Goal: Task Accomplishment & Management: Manage account settings

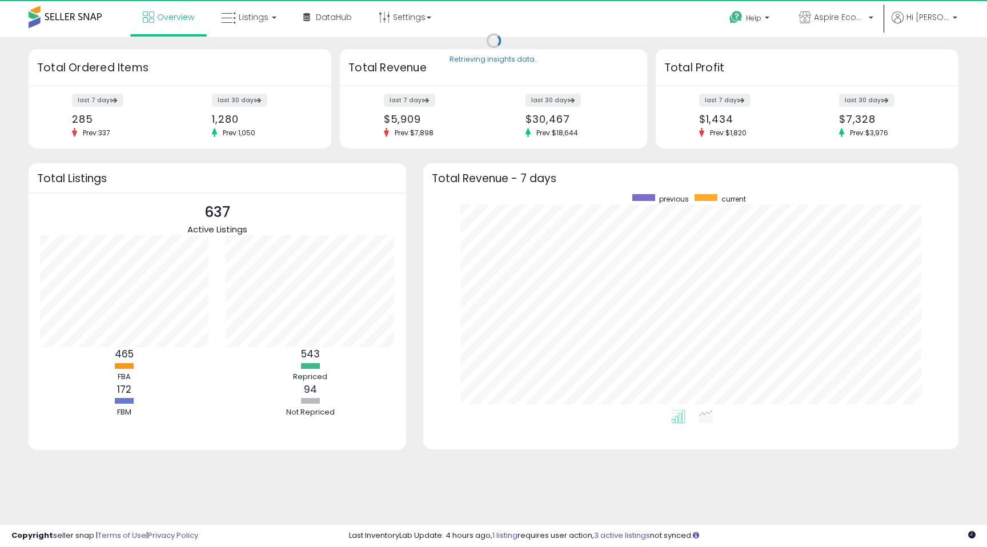
scroll to position [216, 512]
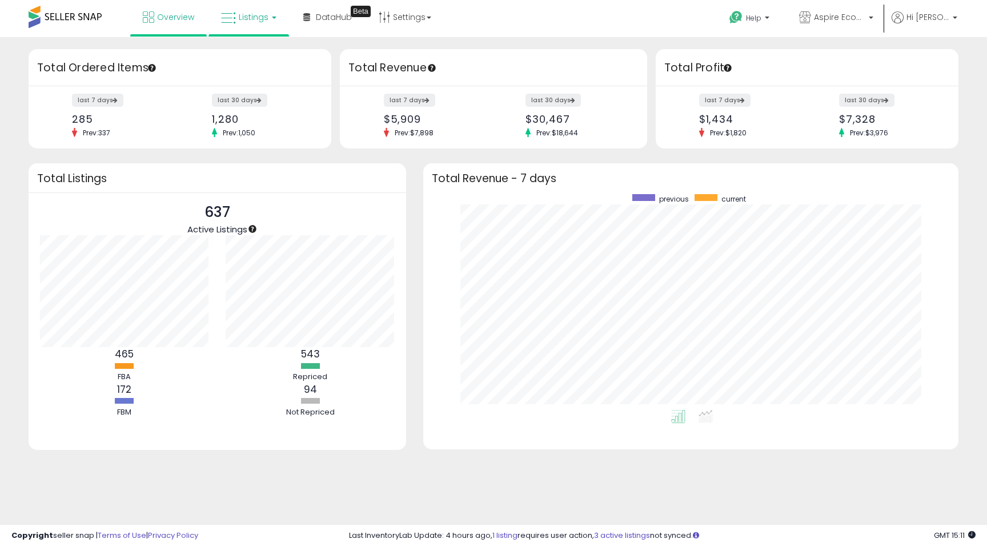
click at [247, 19] on span "Listings" at bounding box center [254, 16] width 30 height 11
click at [258, 59] on icon at bounding box center [257, 56] width 50 height 15
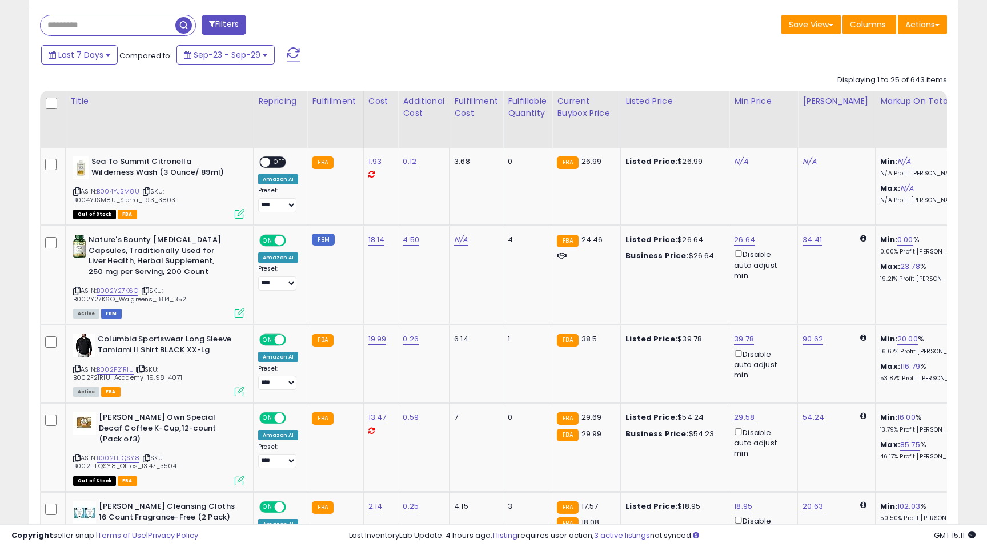
scroll to position [494, 0]
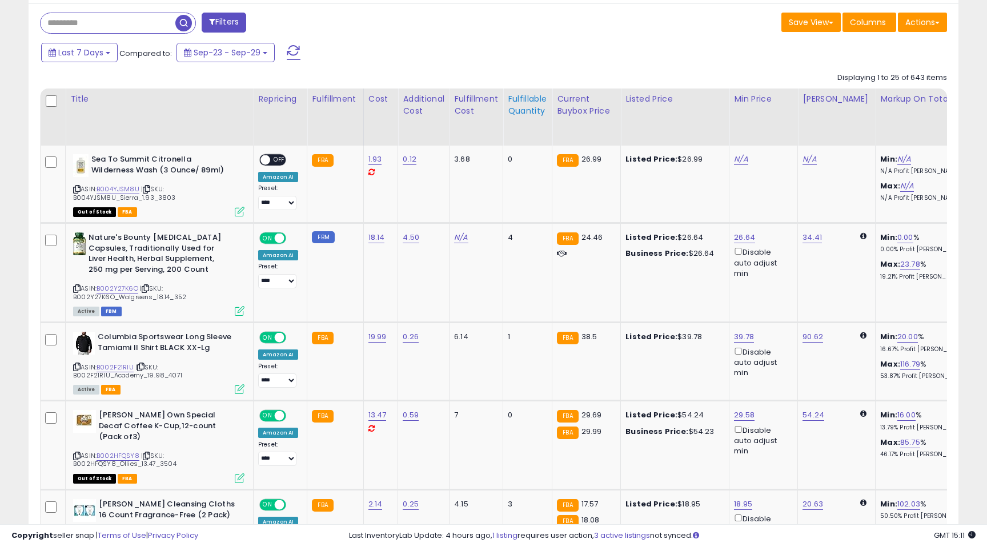
click at [526, 111] on div "Fulfillable Quantity" at bounding box center [527, 105] width 39 height 24
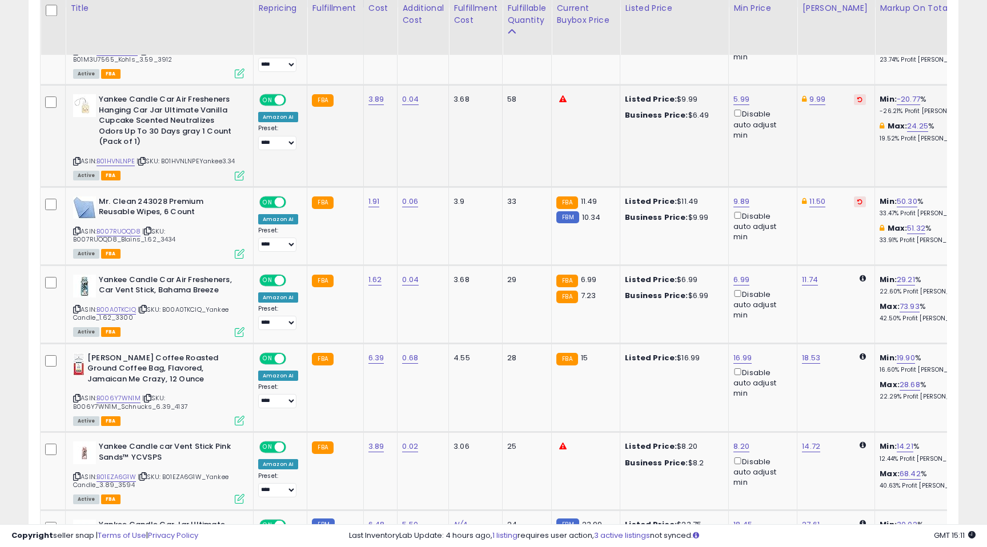
scroll to position [631, 0]
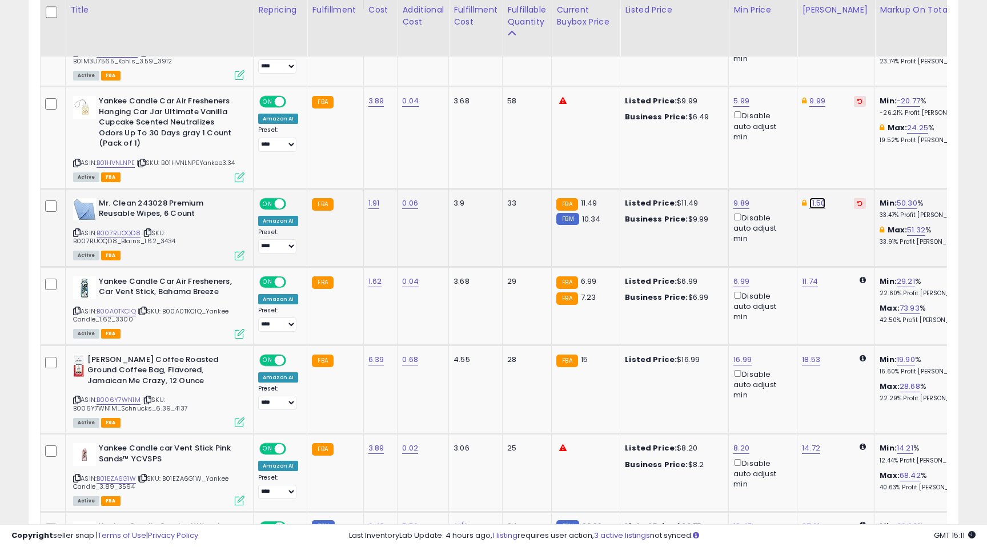
click at [818, 204] on link "11.50" at bounding box center [817, 203] width 16 height 11
drag, startPoint x: 771, startPoint y: 162, endPoint x: 729, endPoint y: 158, distance: 42.4
click at [729, 158] on div "***** This will override store markup" at bounding box center [811, 171] width 164 height 42
type input "*****"
click at [855, 161] on icon "submit" at bounding box center [851, 162] width 7 height 7
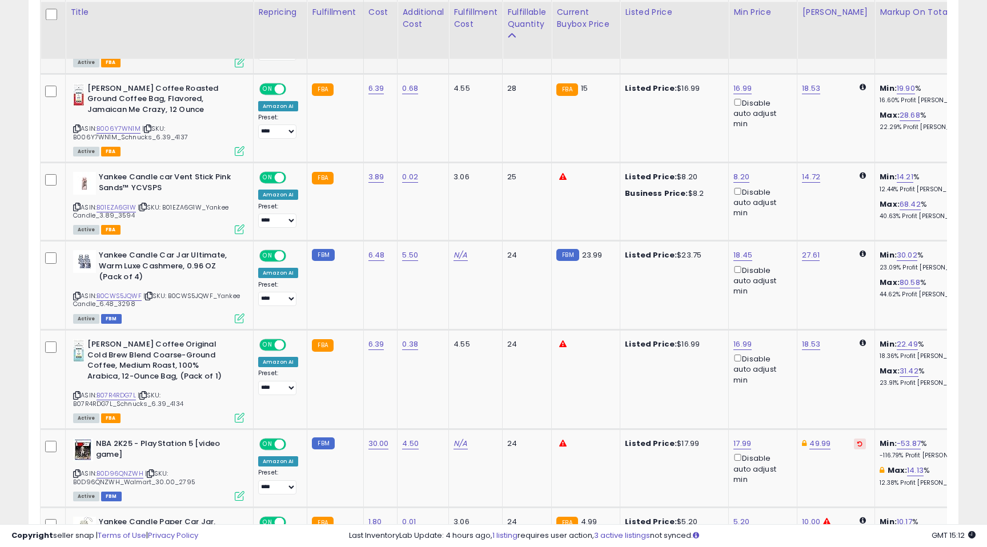
scroll to position [906, 0]
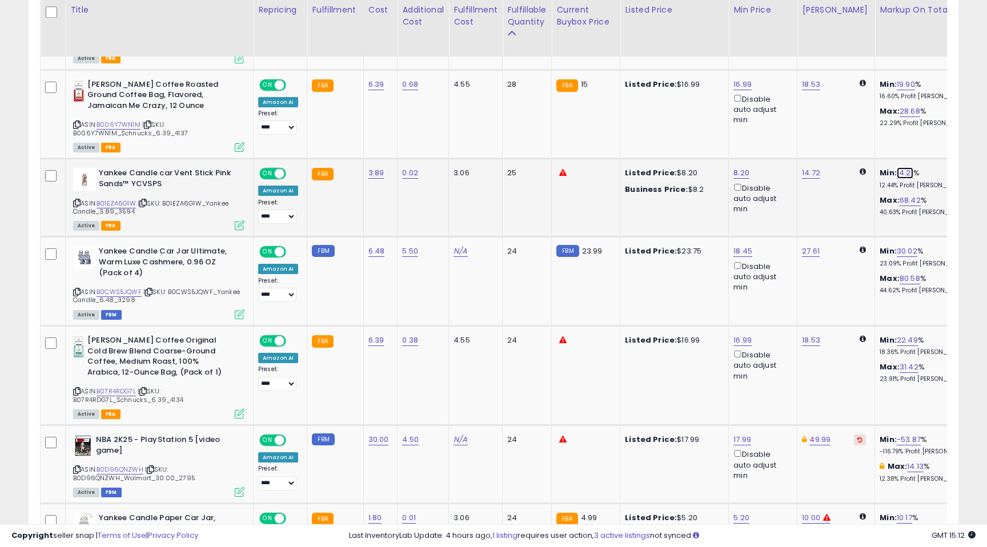
click at [897, 175] on link "14.21" at bounding box center [904, 172] width 17 height 11
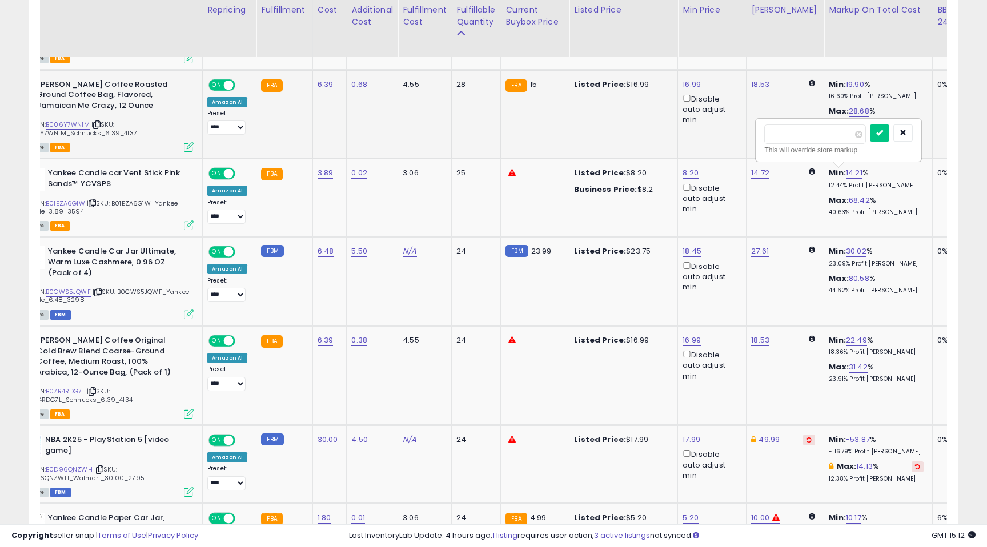
drag, startPoint x: 803, startPoint y: 137, endPoint x: 730, endPoint y: 127, distance: 73.2
type input "**"
click at [889, 139] on button "submit" at bounding box center [879, 132] width 19 height 17
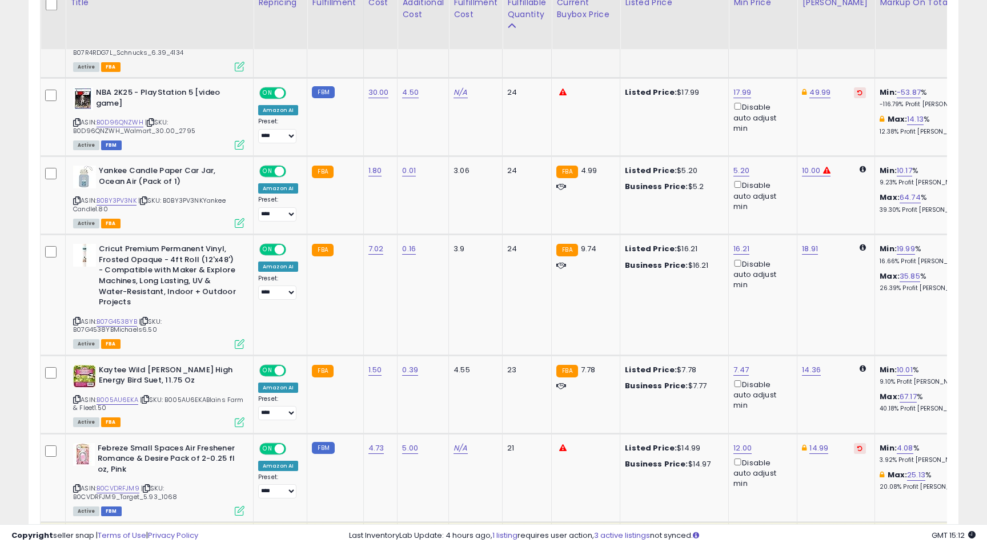
scroll to position [1264, 0]
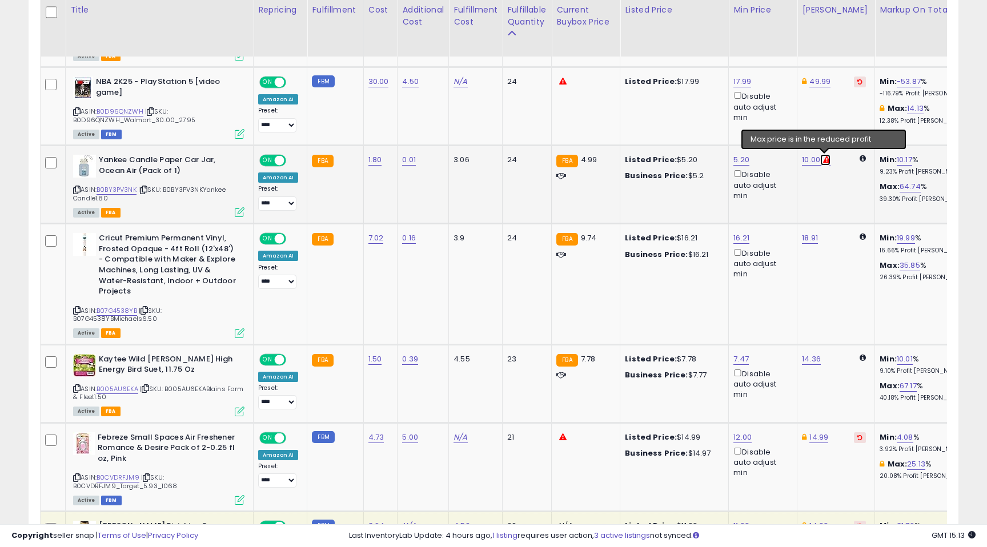
click at [823, 160] on icon at bounding box center [826, 159] width 7 height 7
click at [810, 160] on link "10.00" at bounding box center [811, 159] width 18 height 11
drag, startPoint x: 772, startPoint y: 122, endPoint x: 669, endPoint y: 104, distance: 104.3
type input "****"
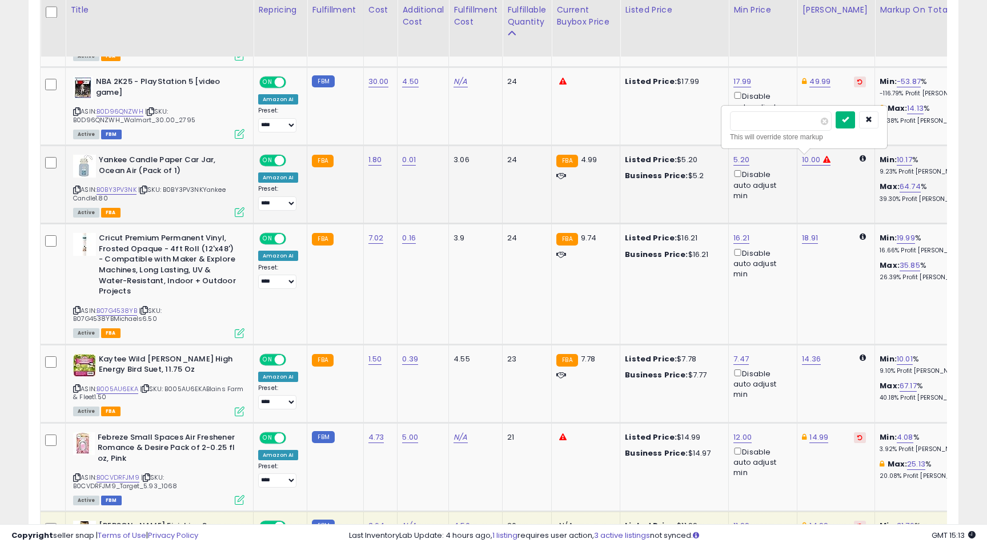
click at [848, 122] on icon "submit" at bounding box center [845, 119] width 7 height 7
click at [742, 162] on link "5.20" at bounding box center [741, 159] width 16 height 11
drag, startPoint x: 698, startPoint y: 119, endPoint x: 634, endPoint y: 100, distance: 66.3
type input "****"
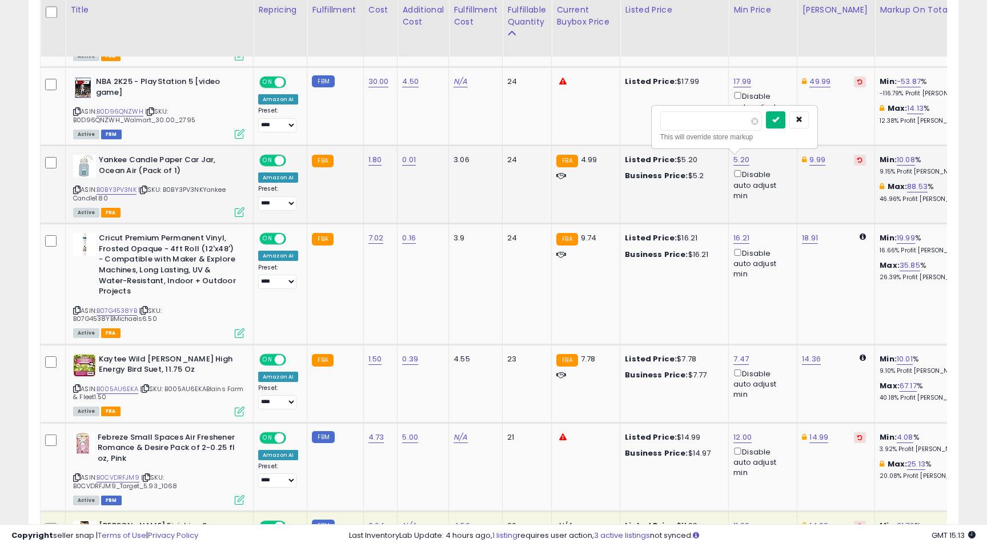
click at [779, 118] on icon "submit" at bounding box center [775, 119] width 7 height 7
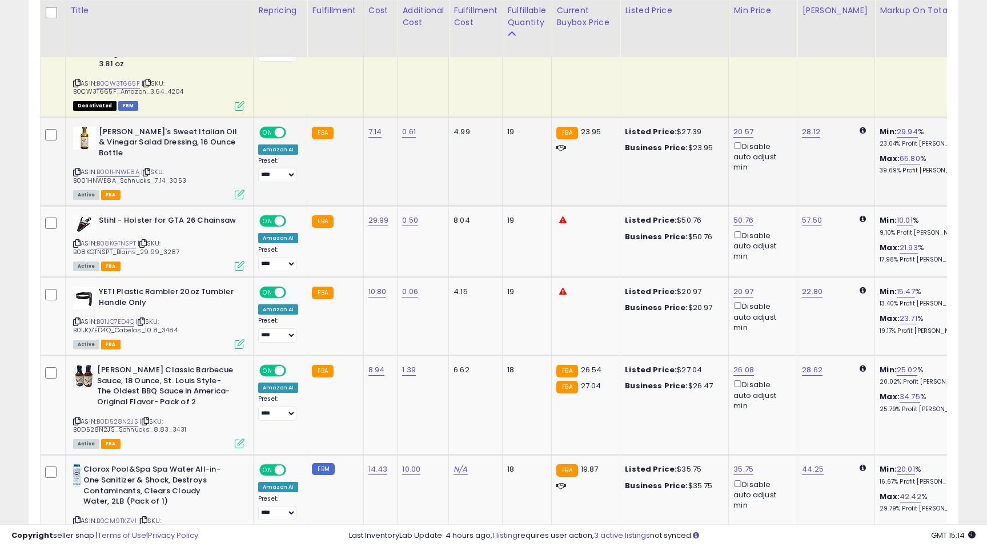
scroll to position [1780, 0]
click at [896, 214] on link "10.01" at bounding box center [904, 219] width 16 height 11
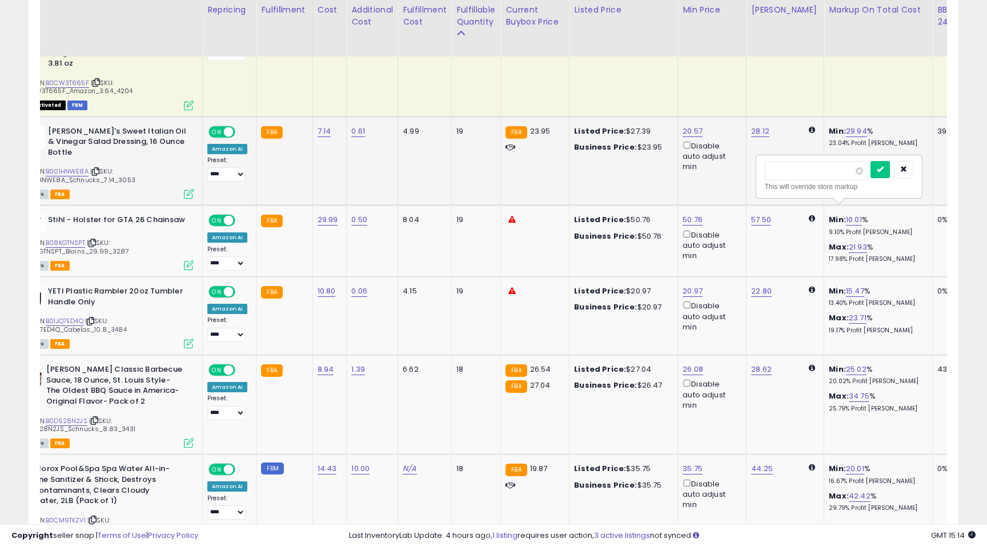
drag, startPoint x: 805, startPoint y: 171, endPoint x: 723, endPoint y: 159, distance: 83.2
type input "*"
click at [883, 171] on icon "submit" at bounding box center [879, 169] width 7 height 7
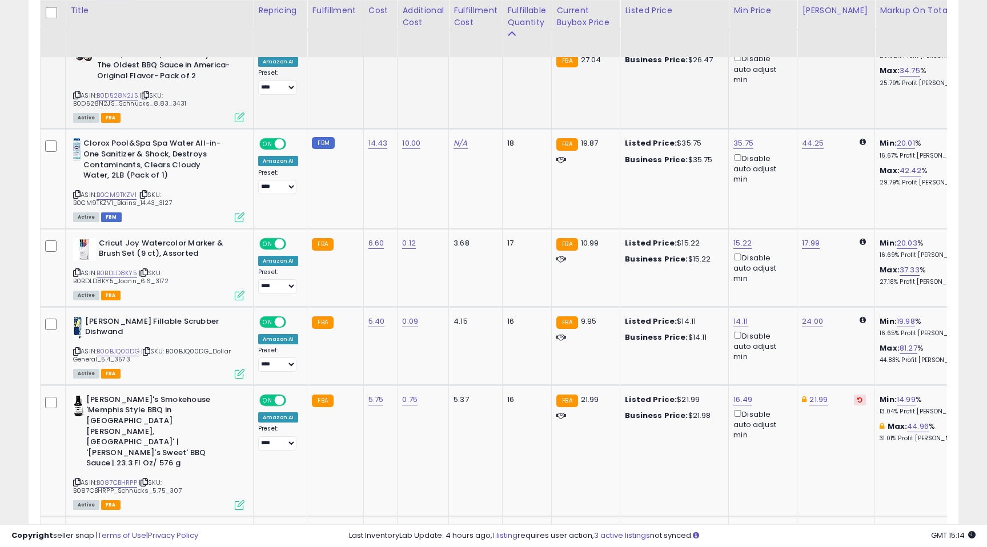
scroll to position [2106, 0]
click at [896, 237] on link "20.03" at bounding box center [906, 242] width 21 height 11
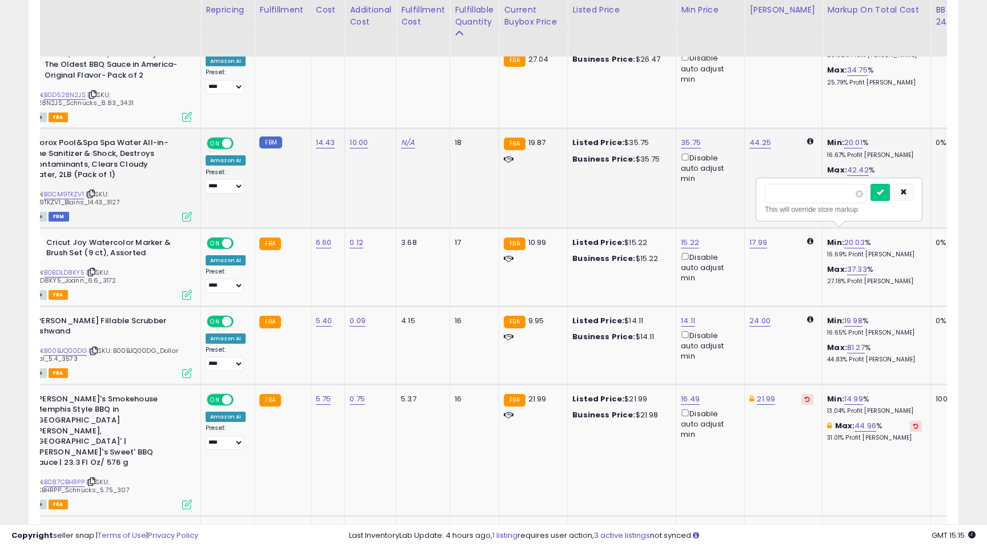
drag, startPoint x: 796, startPoint y: 193, endPoint x: 752, endPoint y: 185, distance: 45.2
type input "**"
click at [883, 191] on icon "submit" at bounding box center [879, 191] width 7 height 7
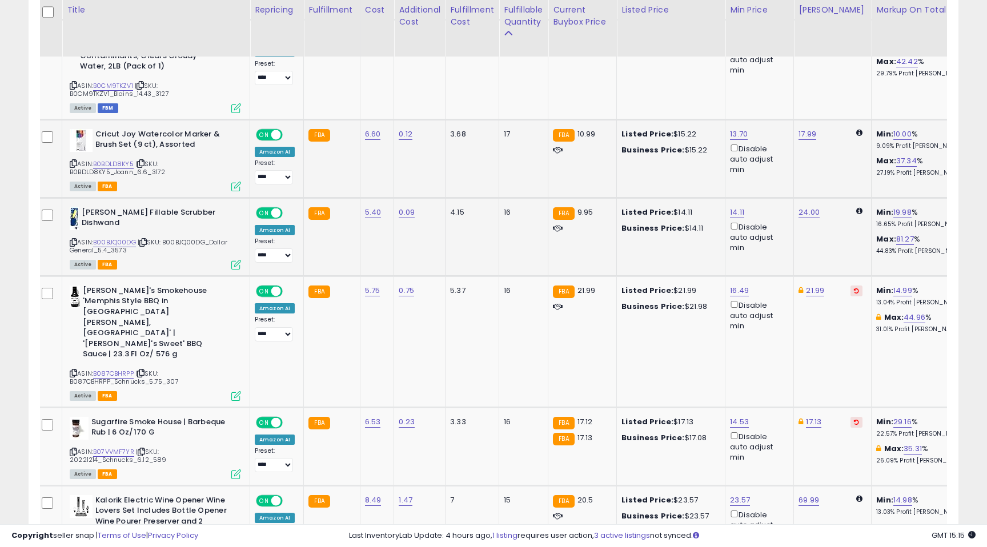
scroll to position [0, 0]
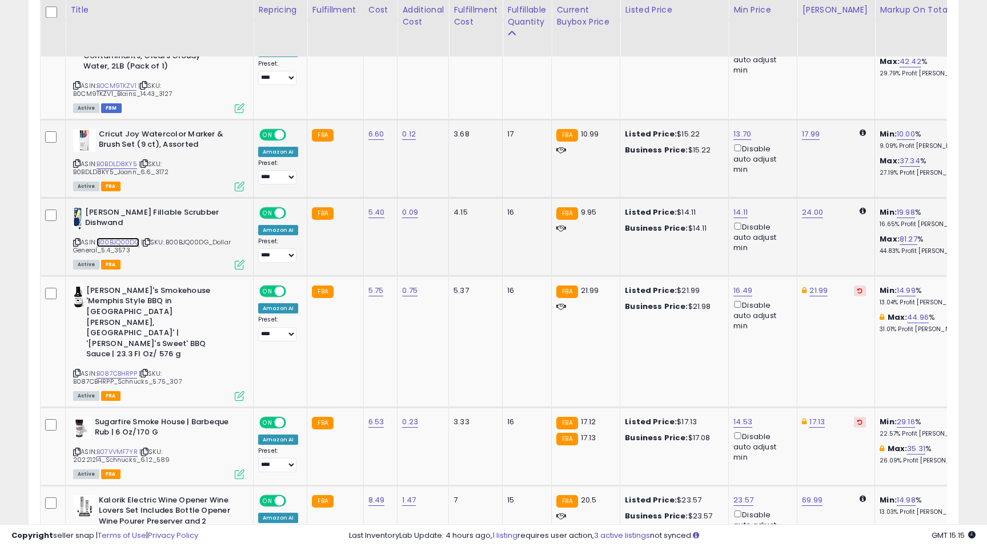
click at [127, 238] on link "B00BJQ00DG" at bounding box center [117, 243] width 43 height 10
click at [736, 207] on link "14.11" at bounding box center [740, 212] width 14 height 11
drag, startPoint x: 703, startPoint y: 163, endPoint x: 611, endPoint y: 149, distance: 92.4
type input "****"
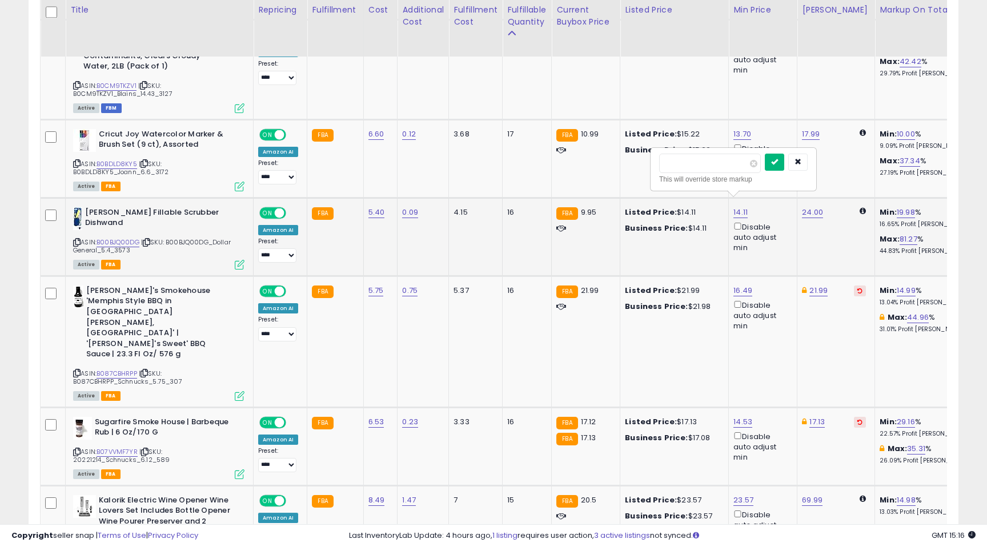
click at [782, 167] on button "submit" at bounding box center [773, 162] width 19 height 17
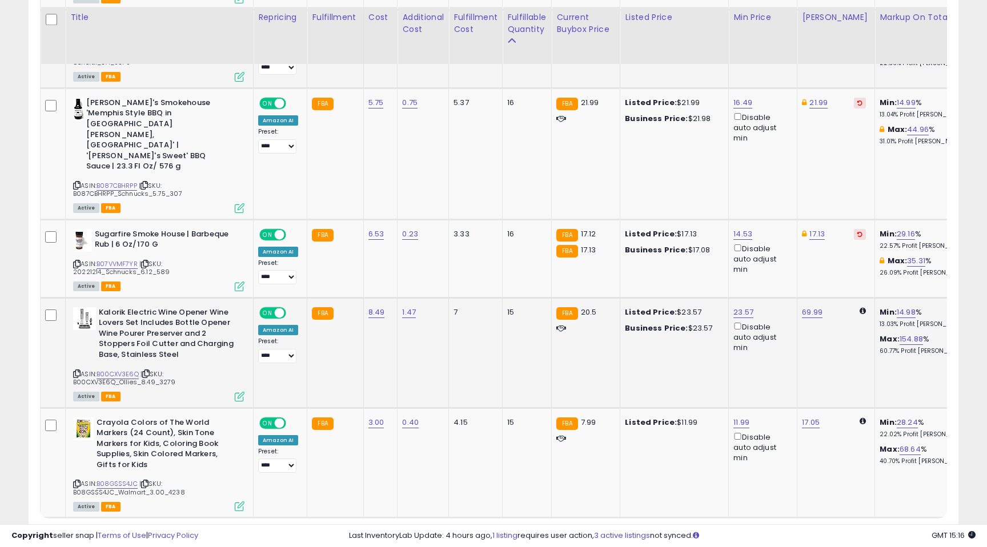
scroll to position [2419, 0]
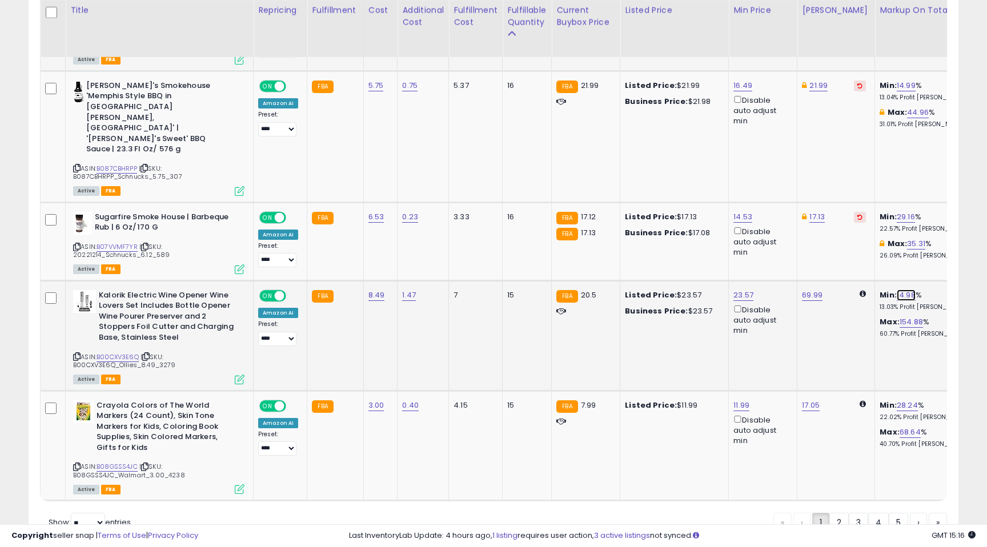
click at [896, 289] on link "14.98" at bounding box center [905, 294] width 19 height 11
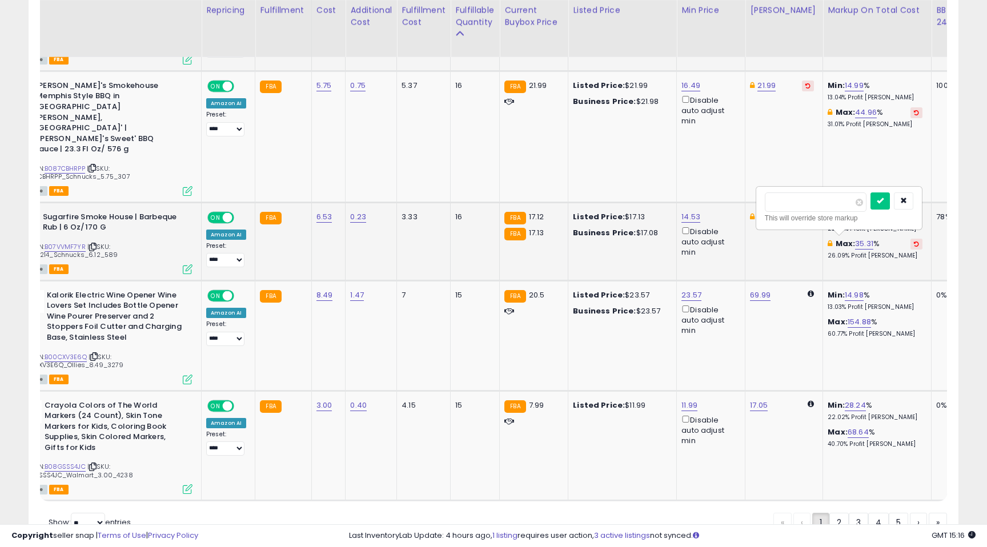
drag, startPoint x: 801, startPoint y: 202, endPoint x: 714, endPoint y: 182, distance: 89.7
type input "**"
click at [883, 201] on icon "submit" at bounding box center [879, 200] width 7 height 7
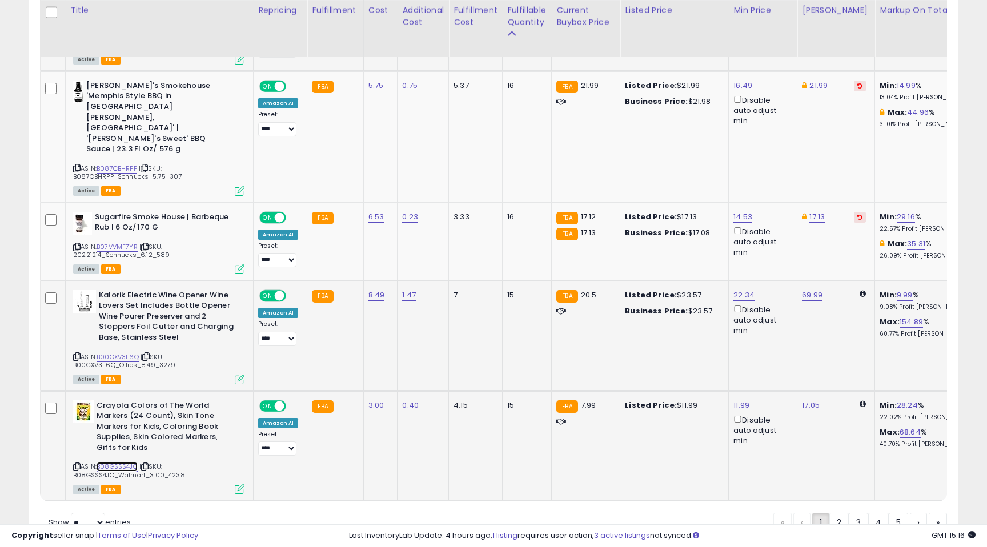
click at [119, 462] on link "B08GSSS4JC" at bounding box center [116, 467] width 41 height 10
click at [843, 513] on link "2" at bounding box center [838, 522] width 19 height 19
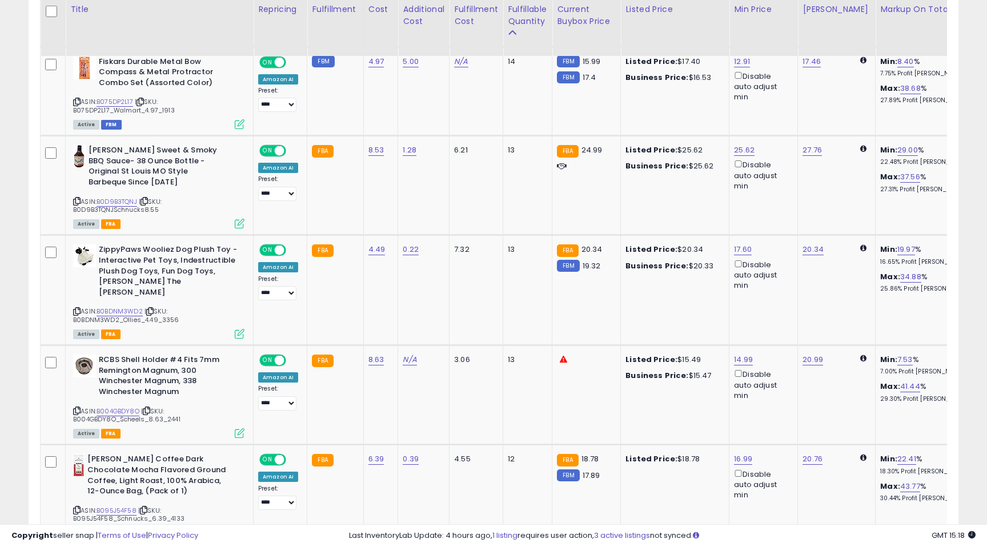
scroll to position [815, 0]
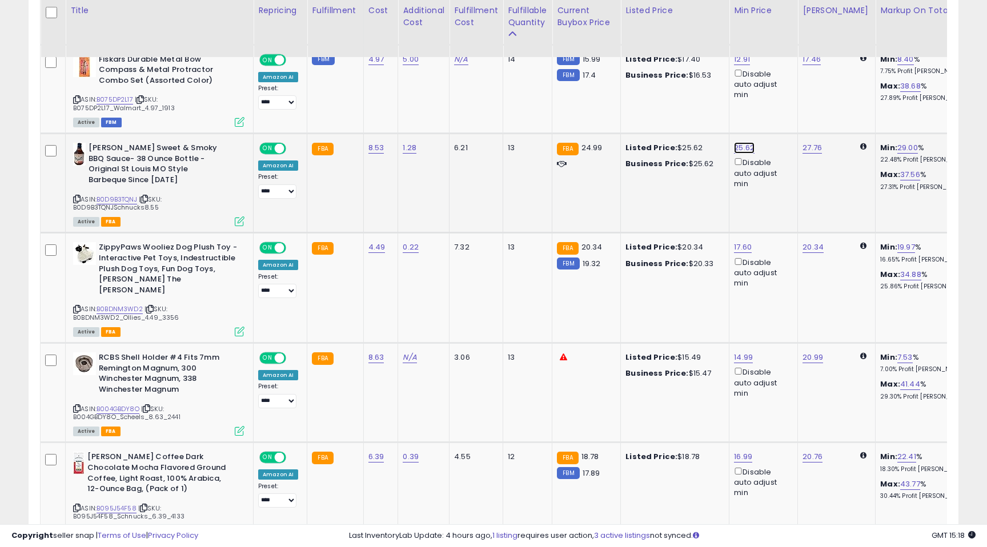
click at [741, 147] on link "25.62" at bounding box center [744, 147] width 21 height 11
drag, startPoint x: 708, startPoint y: 109, endPoint x: 633, endPoint y: 95, distance: 76.1
type input "*****"
click at [780, 111] on icon "submit" at bounding box center [777, 107] width 7 height 7
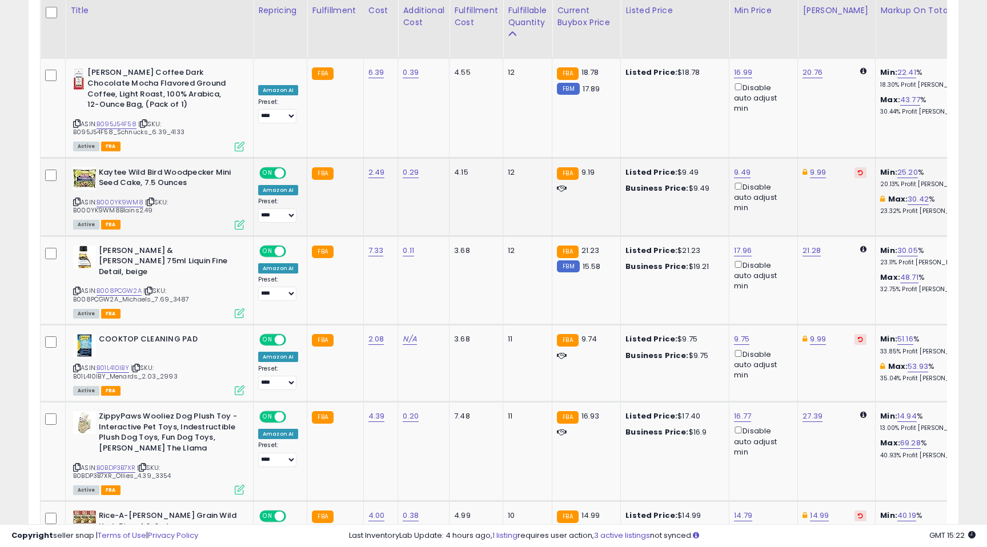
scroll to position [1200, 0]
click at [739, 333] on link "9.75" at bounding box center [741, 338] width 15 height 11
type input "****"
click at [778, 265] on icon "submit" at bounding box center [774, 266] width 7 height 7
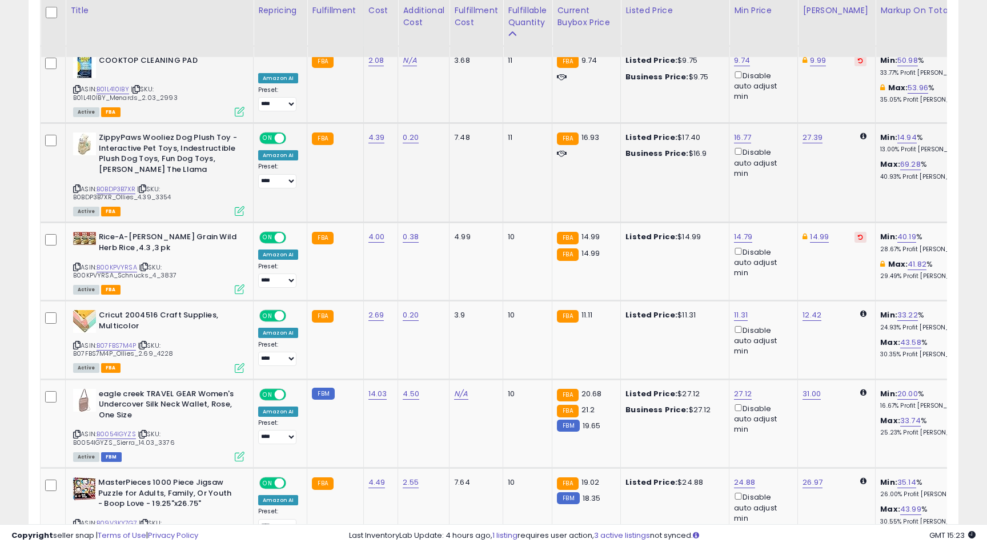
scroll to position [1479, 0]
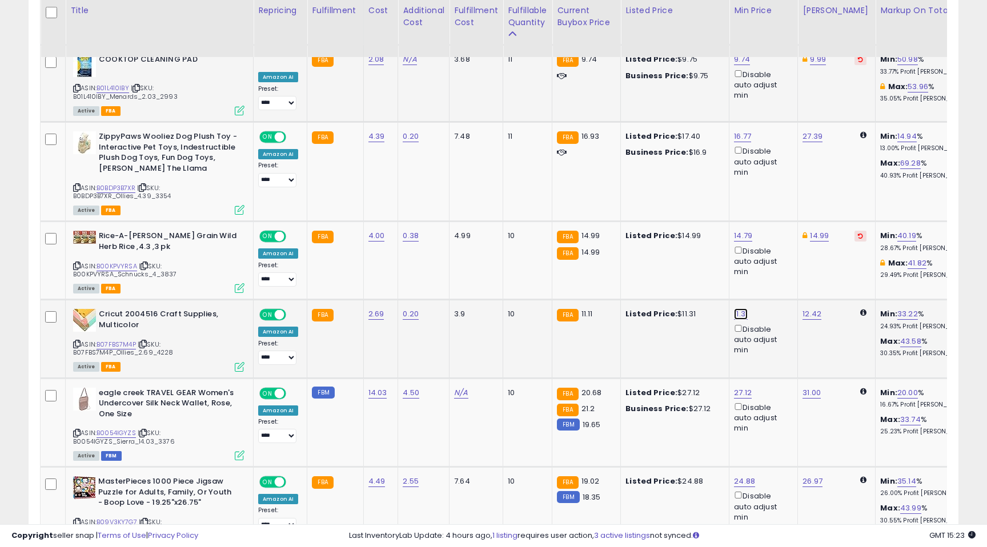
click at [742, 308] on link "11.31" at bounding box center [741, 313] width 14 height 11
click at [119, 340] on link "B07FBS7M4P" at bounding box center [115, 345] width 39 height 10
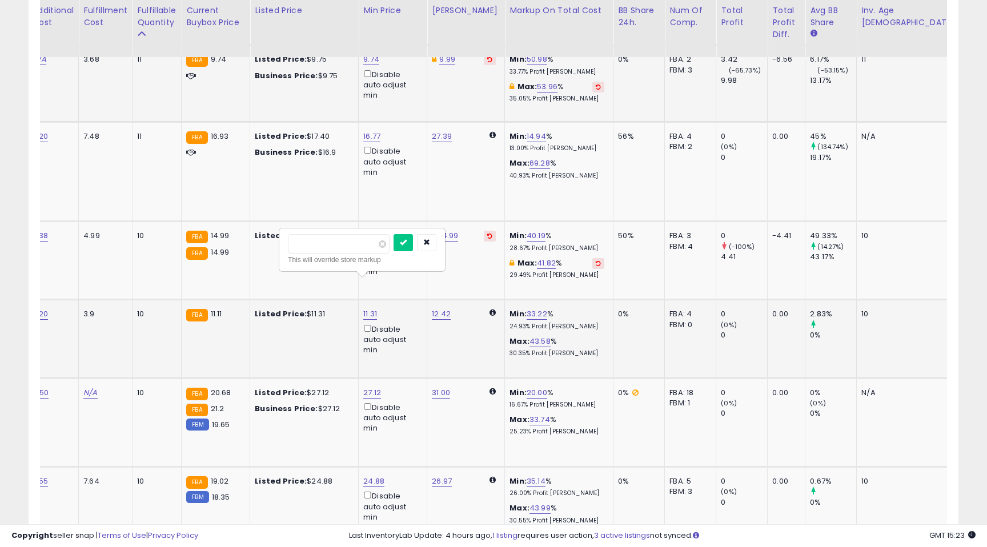
scroll to position [0, 0]
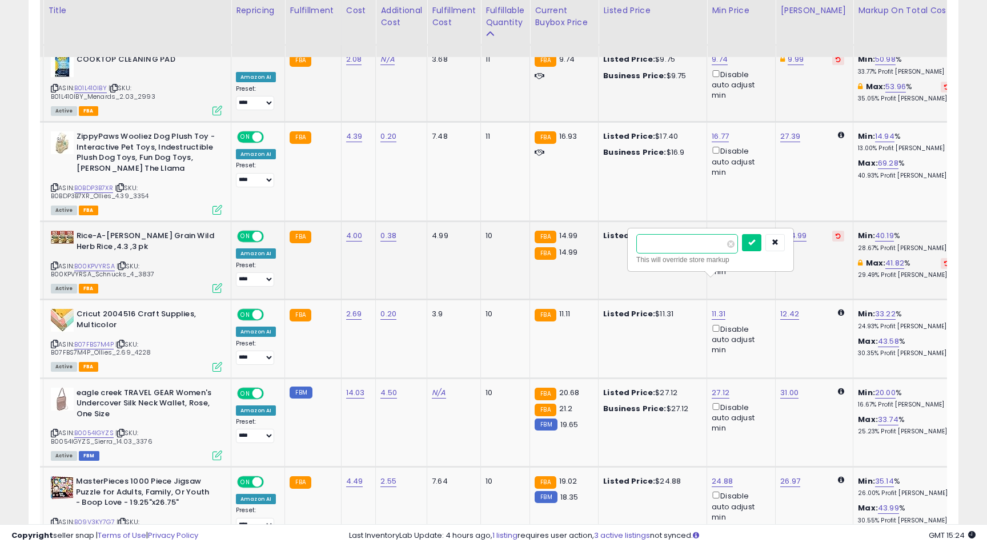
drag, startPoint x: 674, startPoint y: 245, endPoint x: 591, endPoint y: 231, distance: 83.3
type input "****"
click at [758, 247] on button "submit" at bounding box center [751, 242] width 19 height 17
click at [784, 308] on link "11.31" at bounding box center [787, 313] width 14 height 11
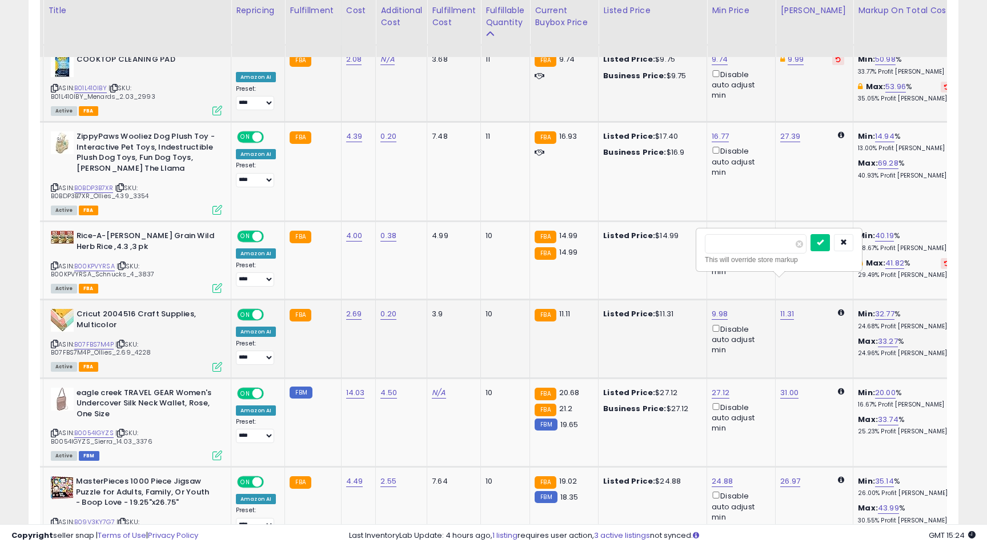
drag, startPoint x: 752, startPoint y: 252, endPoint x: 710, endPoint y: 245, distance: 42.3
click at [710, 246] on input "*****" at bounding box center [756, 243] width 102 height 19
type input "****"
click at [830, 239] on button "submit" at bounding box center [819, 242] width 19 height 17
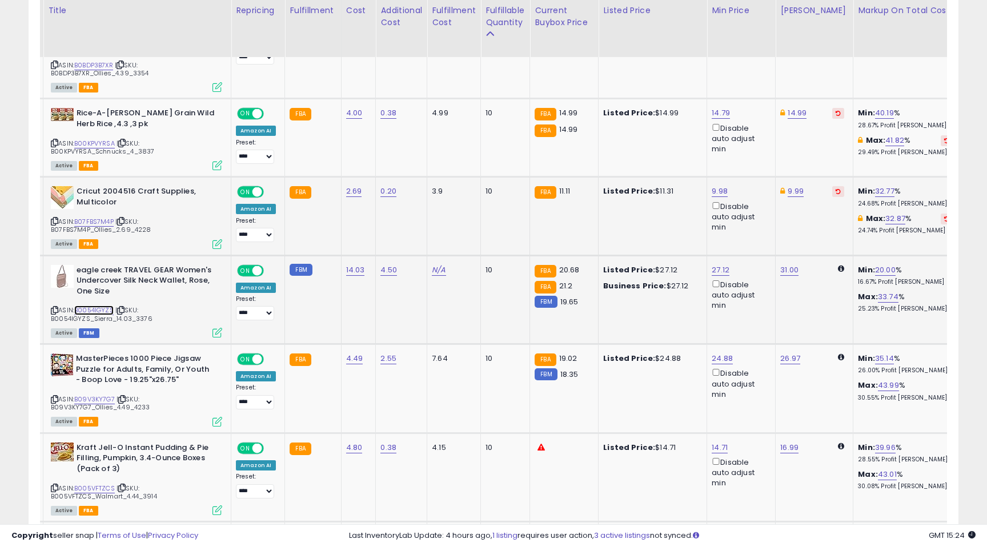
click at [96, 305] on link "B0054IGYZS" at bounding box center [93, 310] width 39 height 10
click at [875, 353] on link "35.14" at bounding box center [884, 358] width 19 height 11
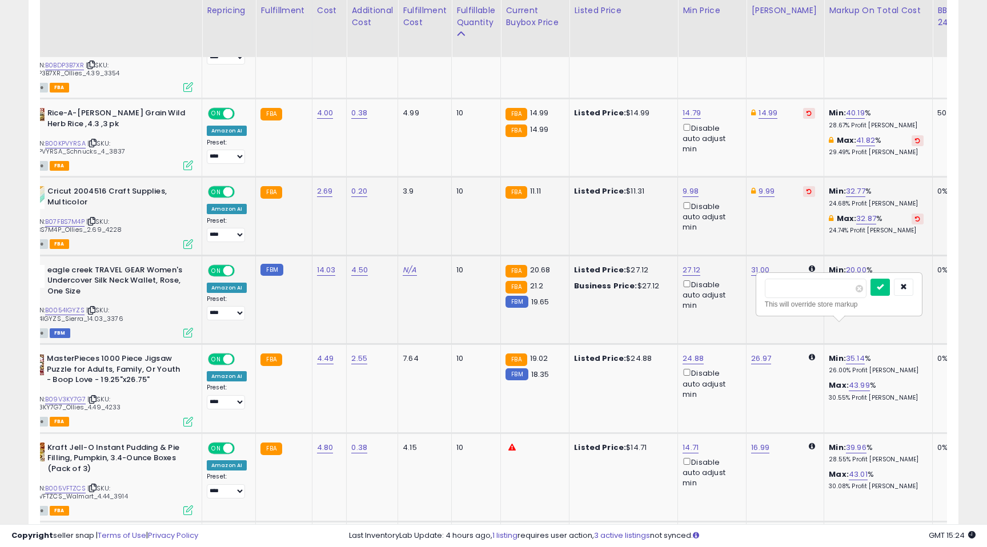
drag, startPoint x: 803, startPoint y: 289, endPoint x: 726, endPoint y: 272, distance: 78.8
type input "**"
click at [883, 286] on icon "submit" at bounding box center [879, 286] width 7 height 7
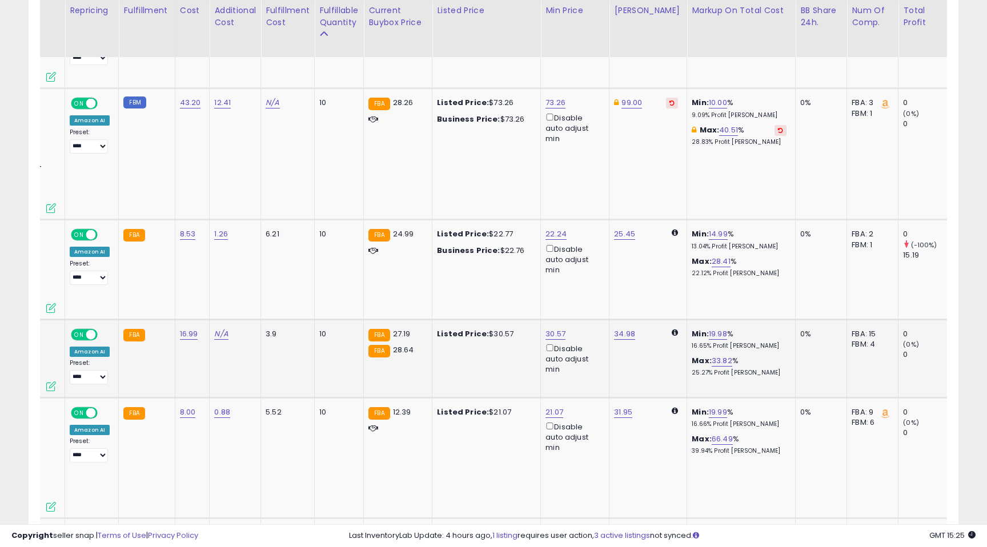
scroll to position [0, 192]
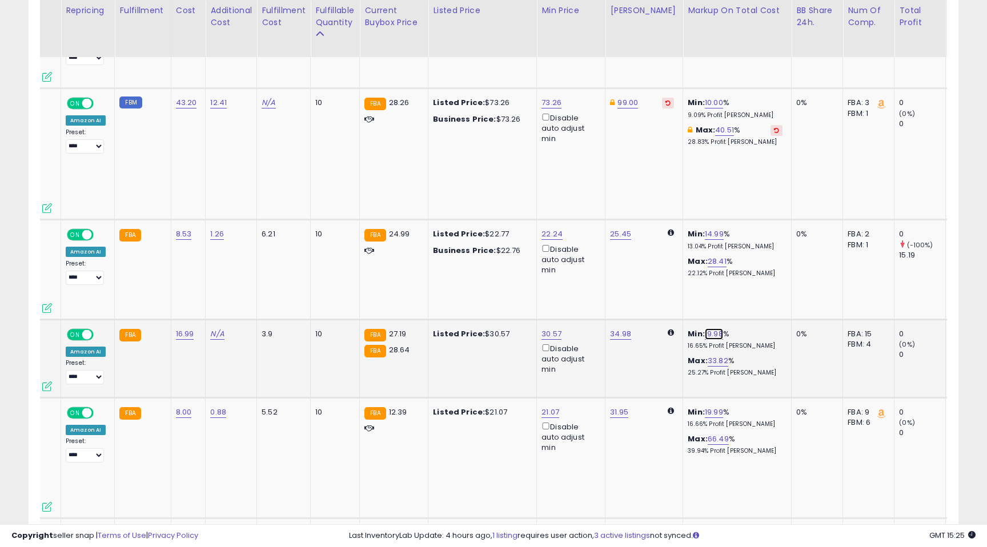
click at [705, 328] on link "19.98" at bounding box center [714, 333] width 18 height 11
drag, startPoint x: 660, startPoint y: 243, endPoint x: 605, endPoint y: 230, distance: 56.5
type input "**"
click at [742, 242] on icon "submit" at bounding box center [738, 240] width 7 height 7
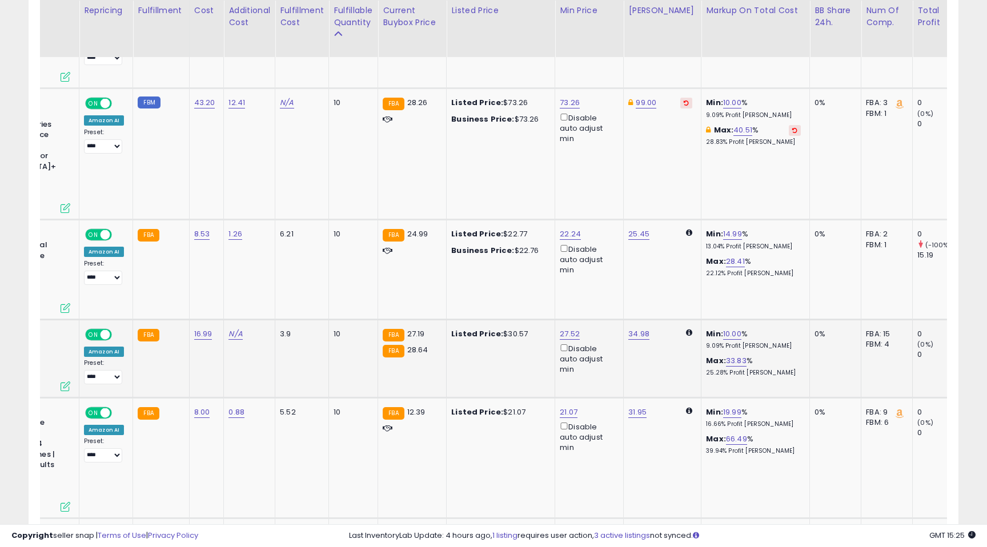
scroll to position [0, 120]
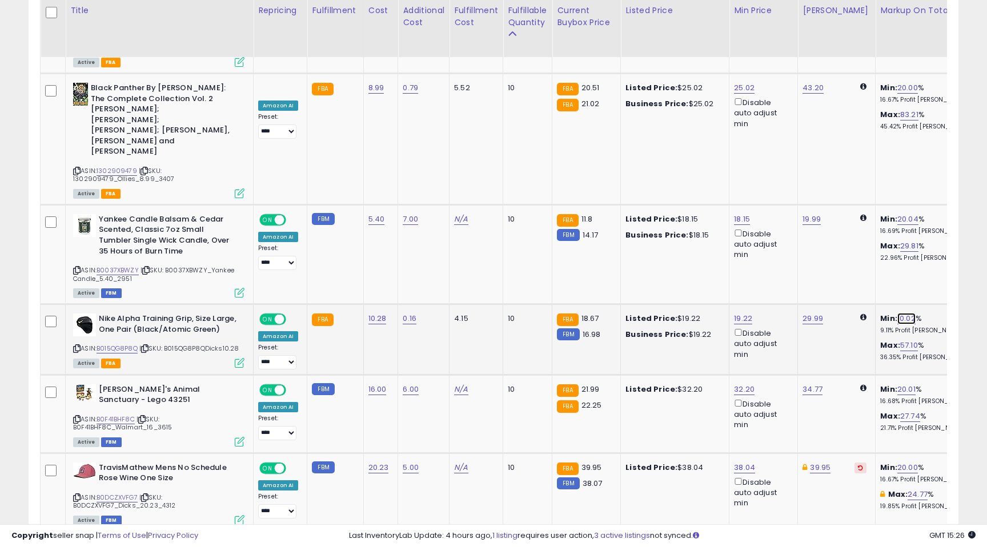
click at [898, 313] on link "10.02" at bounding box center [906, 318] width 18 height 11
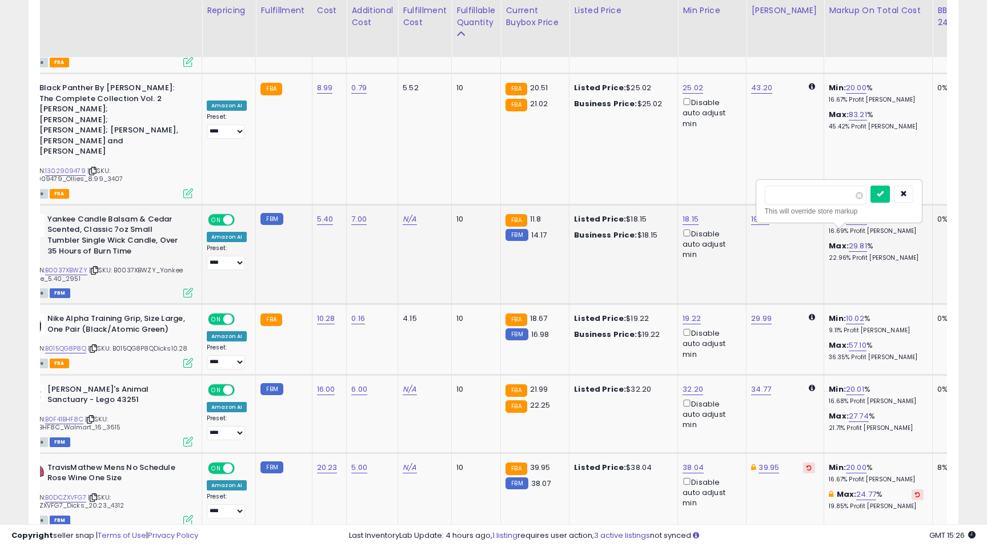
drag, startPoint x: 799, startPoint y: 196, endPoint x: 753, endPoint y: 193, distance: 46.3
type input "*"
click at [883, 192] on icon "submit" at bounding box center [879, 193] width 7 height 7
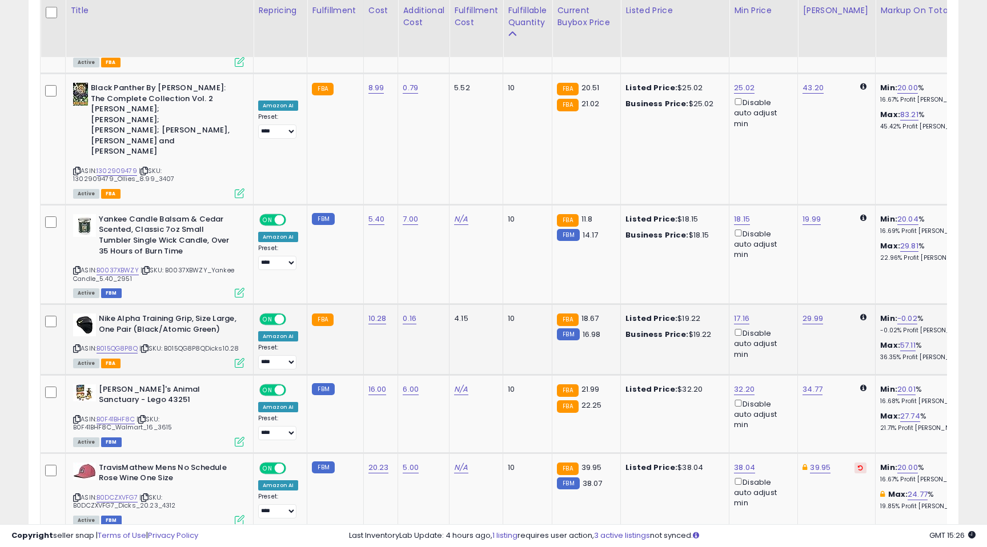
click at [856, 544] on link "3" at bounding box center [857, 553] width 19 height 19
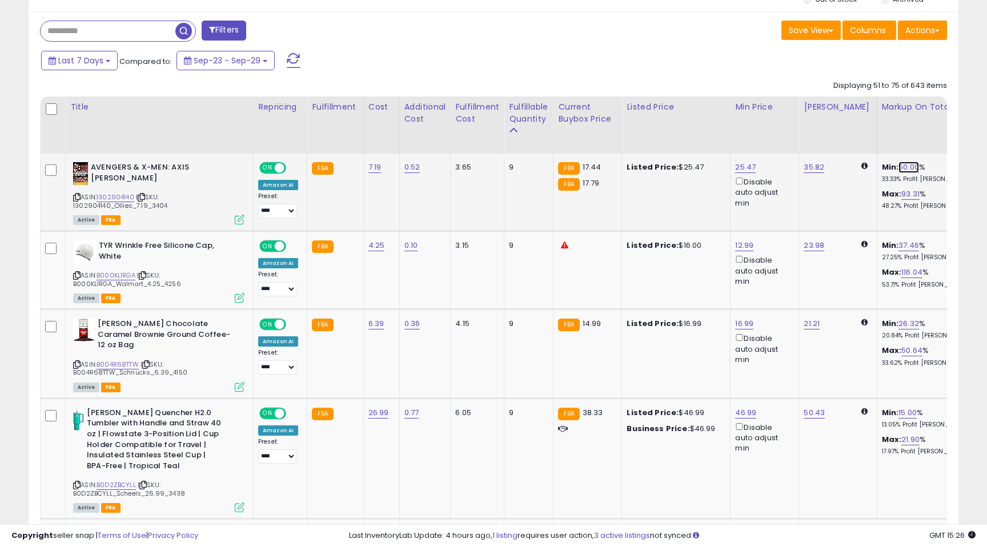
click at [899, 166] on link "50.00" at bounding box center [908, 167] width 21 height 11
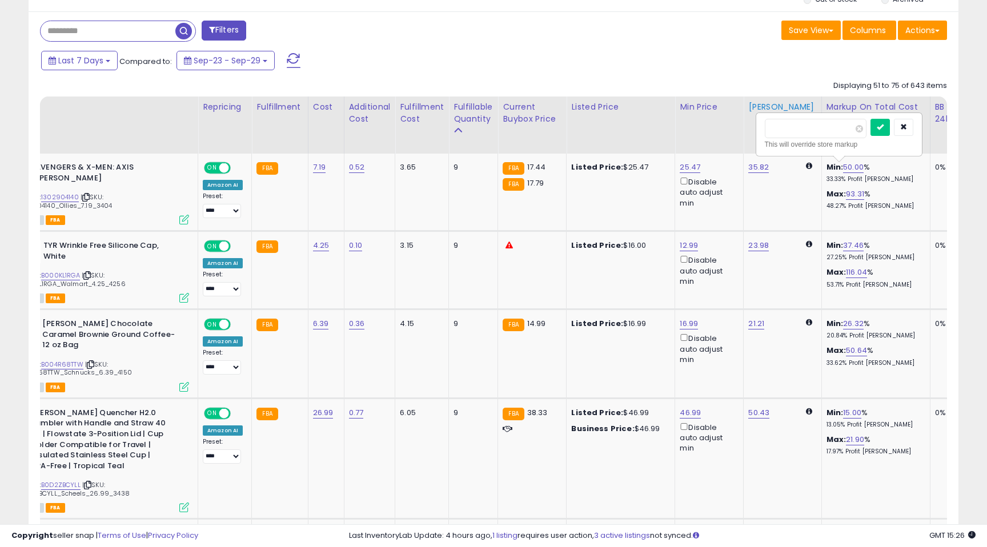
drag, startPoint x: 797, startPoint y: 130, endPoint x: 752, endPoint y: 126, distance: 44.7
type input "**"
click at [883, 130] on icon "submit" at bounding box center [879, 126] width 7 height 7
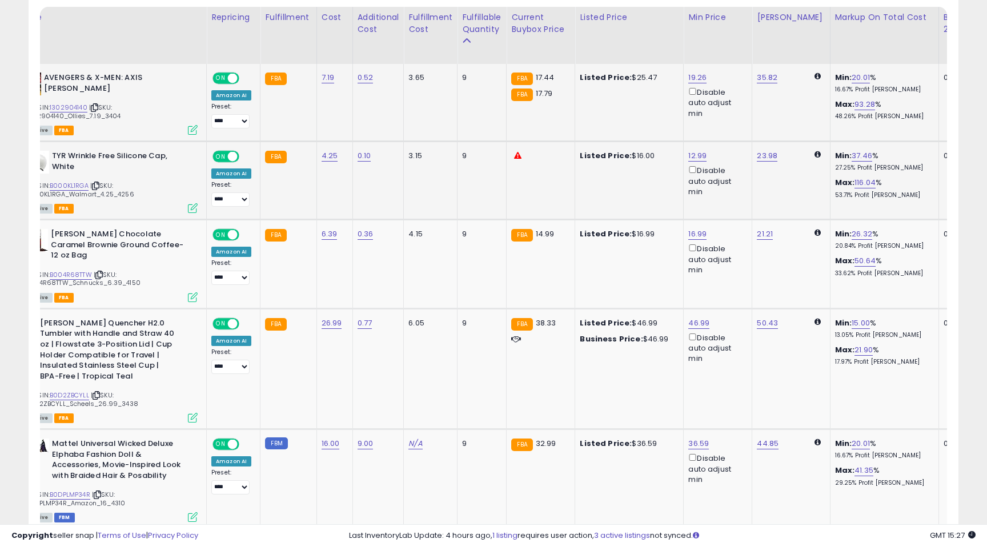
scroll to position [0, 34]
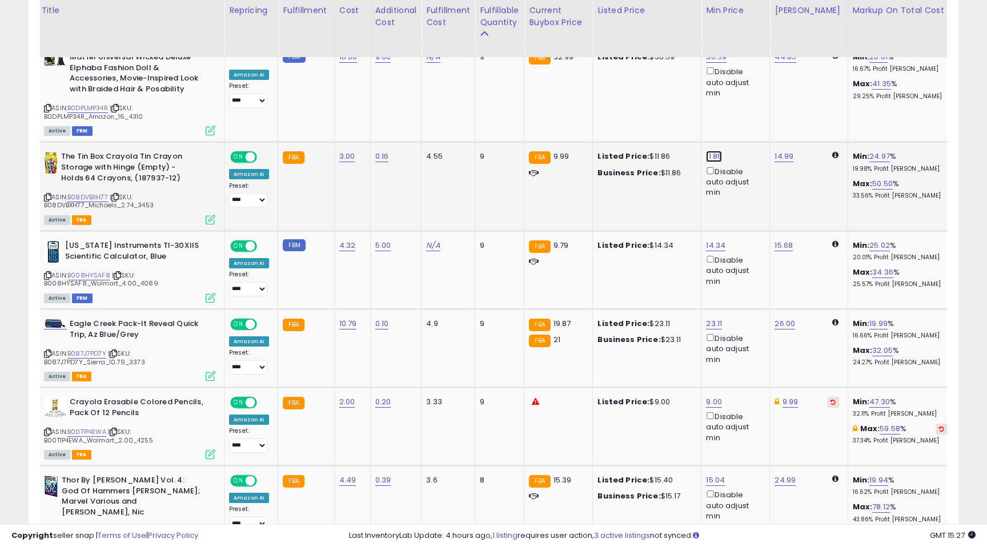
click at [709, 151] on link "11.86" at bounding box center [714, 156] width 16 height 11
drag, startPoint x: 665, startPoint y: 105, endPoint x: 629, endPoint y: 100, distance: 36.9
click at [629, 100] on div "***** This will override store markup" at bounding box center [707, 113] width 164 height 42
type input "****"
click at [752, 106] on icon "submit" at bounding box center [748, 105] width 7 height 7
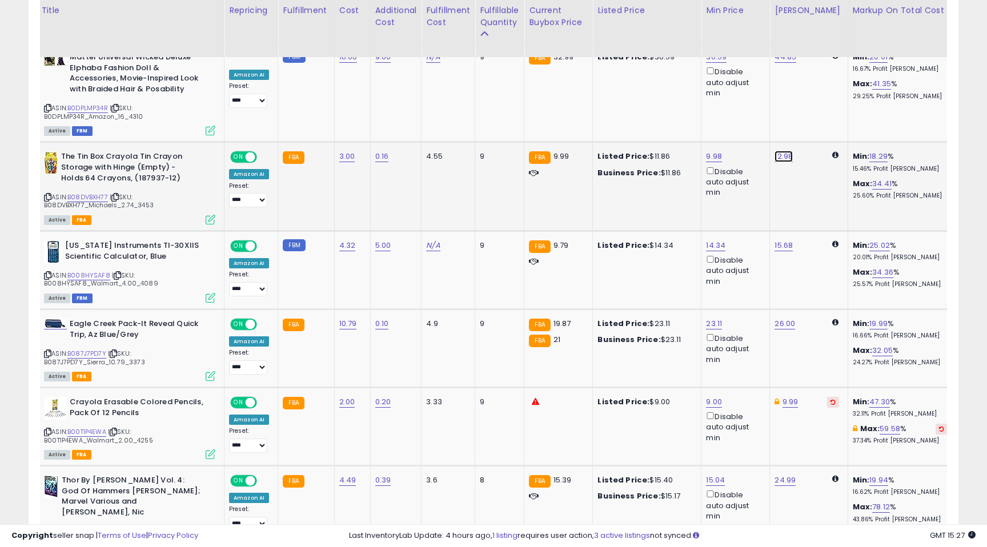
click at [780, 151] on link "12.98" at bounding box center [783, 156] width 18 height 11
drag, startPoint x: 734, startPoint y: 107, endPoint x: 682, endPoint y: 100, distance: 53.0
type input "****"
click at [823, 109] on button "submit" at bounding box center [817, 106] width 19 height 17
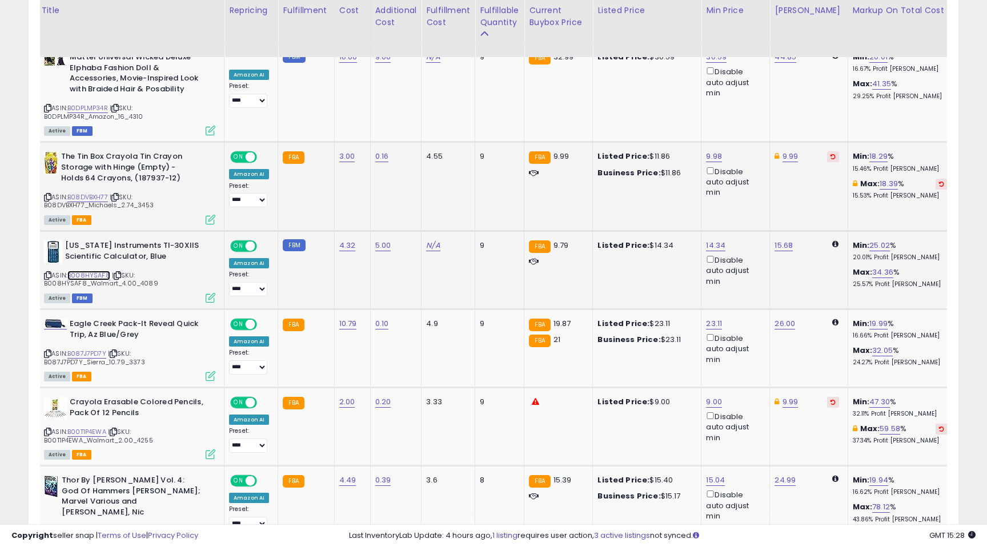
click at [87, 271] on link "B008HYSAF8" at bounding box center [88, 276] width 43 height 10
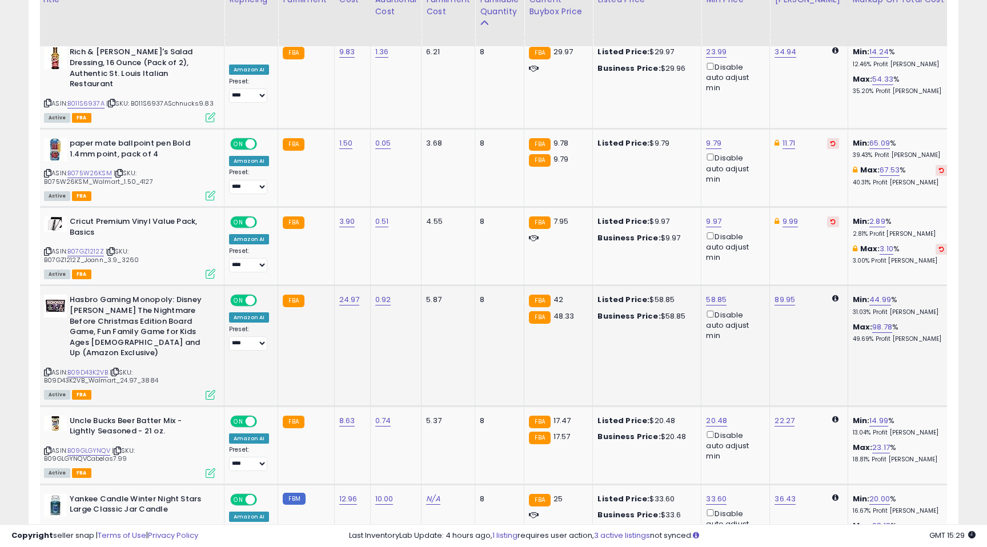
scroll to position [1781, 0]
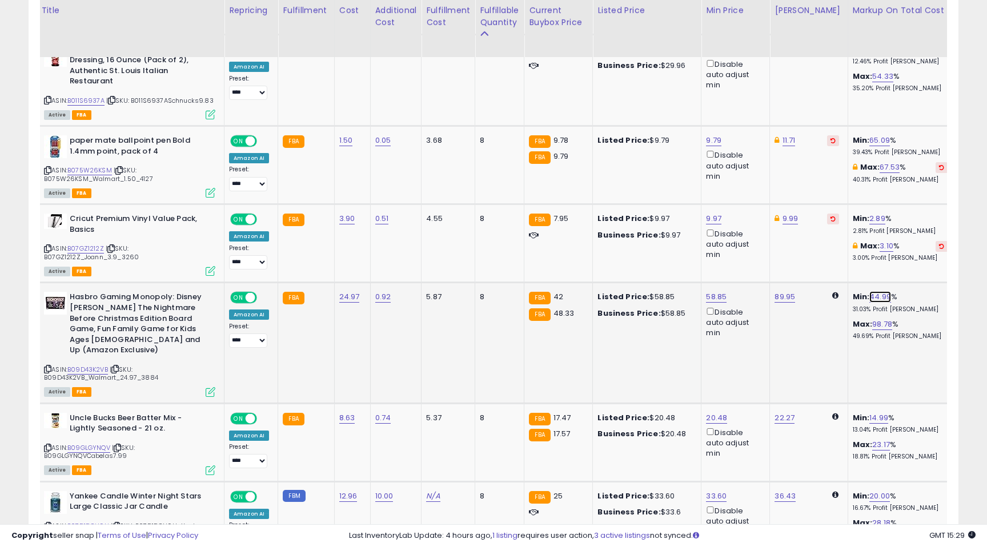
click at [870, 291] on link "44.99" at bounding box center [880, 296] width 22 height 11
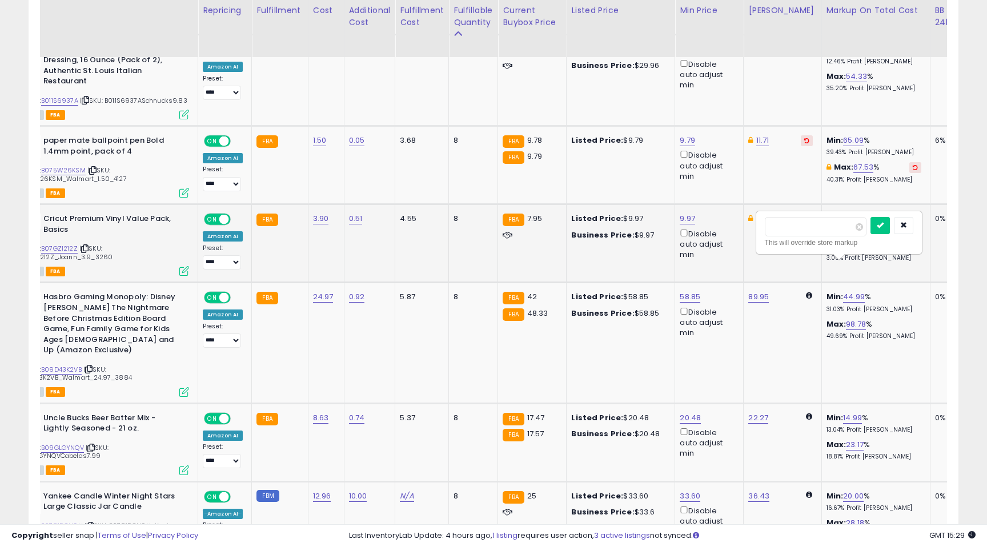
drag, startPoint x: 803, startPoint y: 227, endPoint x: 751, endPoint y: 224, distance: 52.6
type input "**"
click at [884, 228] on button "submit" at bounding box center [879, 225] width 19 height 17
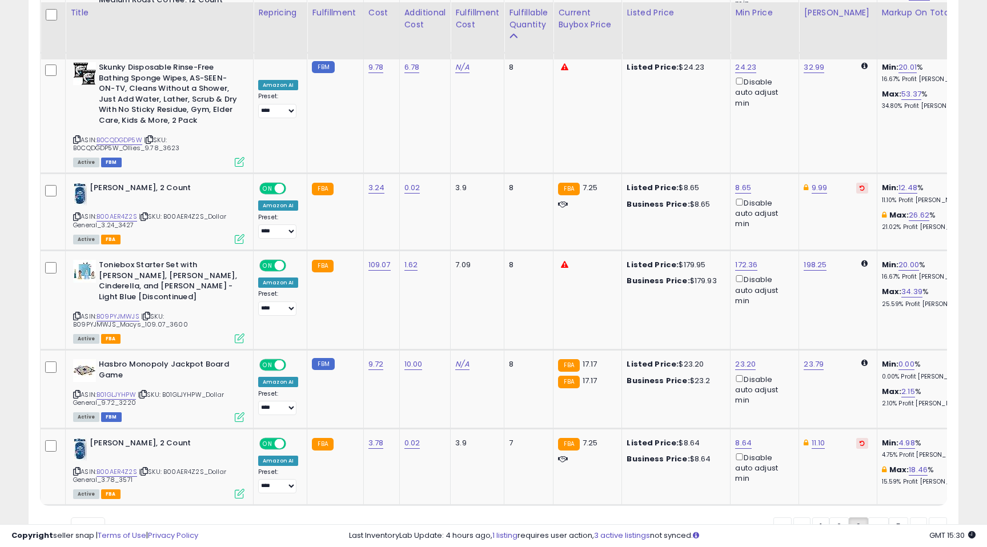
scroll to position [2393, 0]
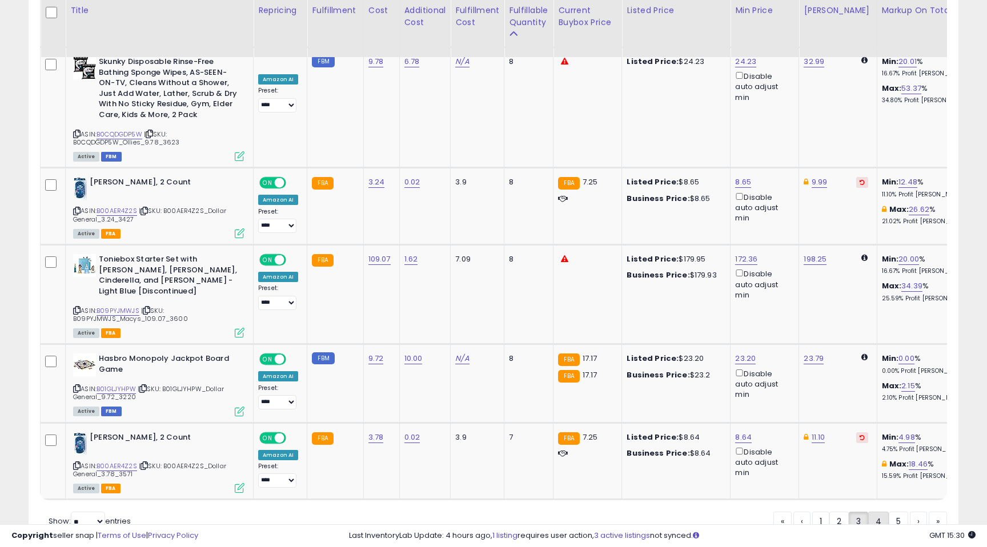
click at [875, 512] on link "4" at bounding box center [878, 521] width 21 height 19
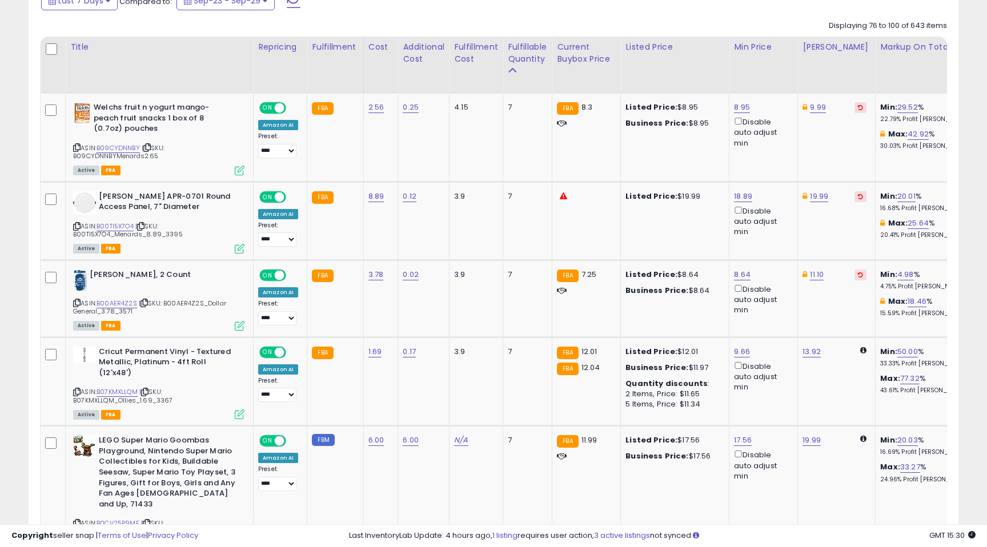
scroll to position [549, 0]
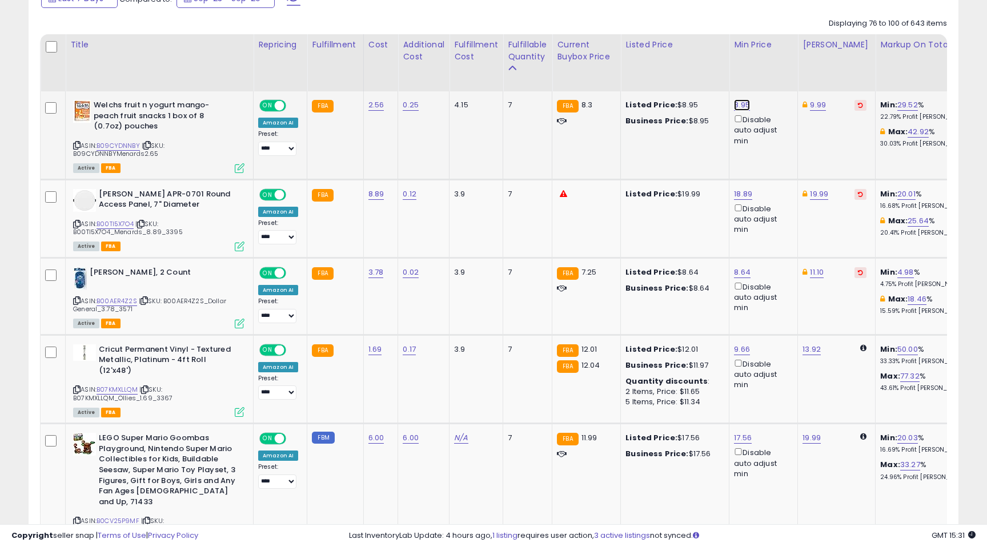
click at [738, 104] on link "8.95" at bounding box center [742, 104] width 16 height 11
drag, startPoint x: 696, startPoint y: 62, endPoint x: 633, endPoint y: 57, distance: 63.0
type input "***"
click at [779, 64] on icon "submit" at bounding box center [775, 64] width 7 height 7
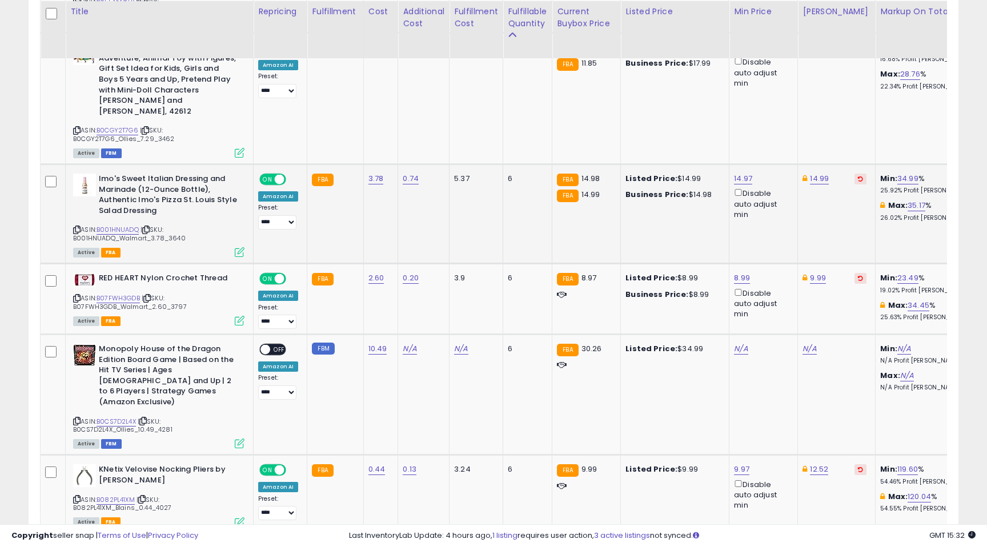
scroll to position [1992, 0]
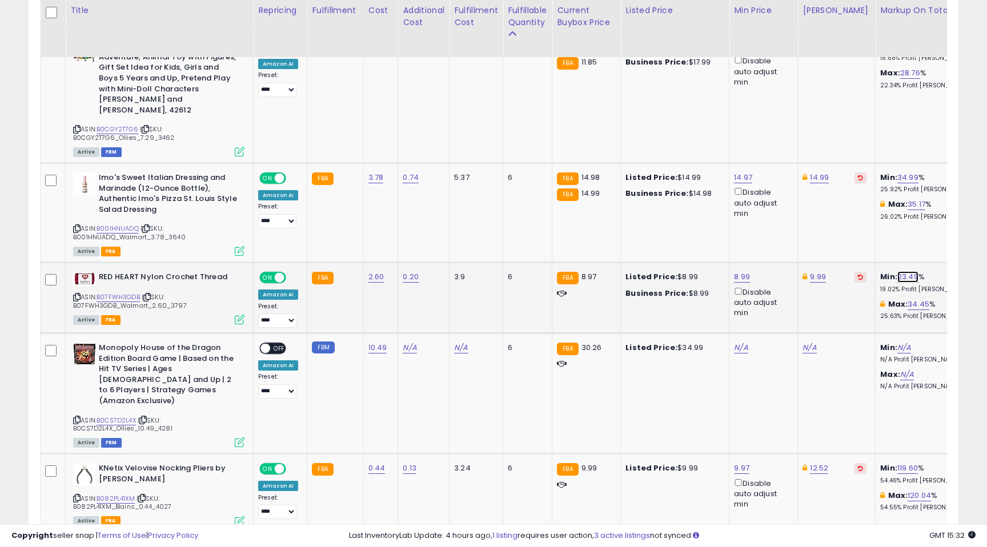
click at [900, 271] on link "23.49" at bounding box center [907, 276] width 21 height 11
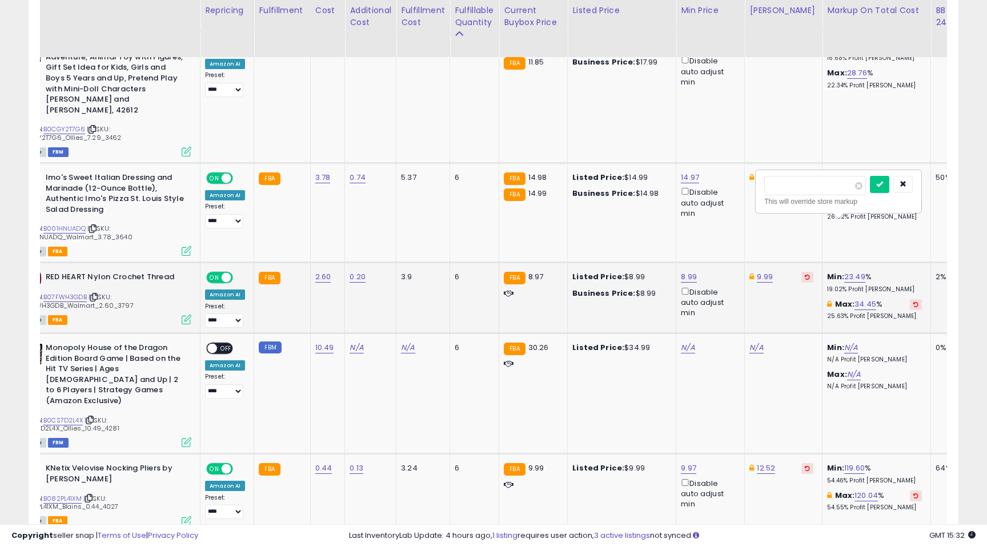
drag, startPoint x: 799, startPoint y: 186, endPoint x: 767, endPoint y: 184, distance: 31.4
click at [768, 184] on input "*****" at bounding box center [815, 185] width 102 height 19
type input "**"
click at [883, 183] on icon "submit" at bounding box center [879, 183] width 7 height 7
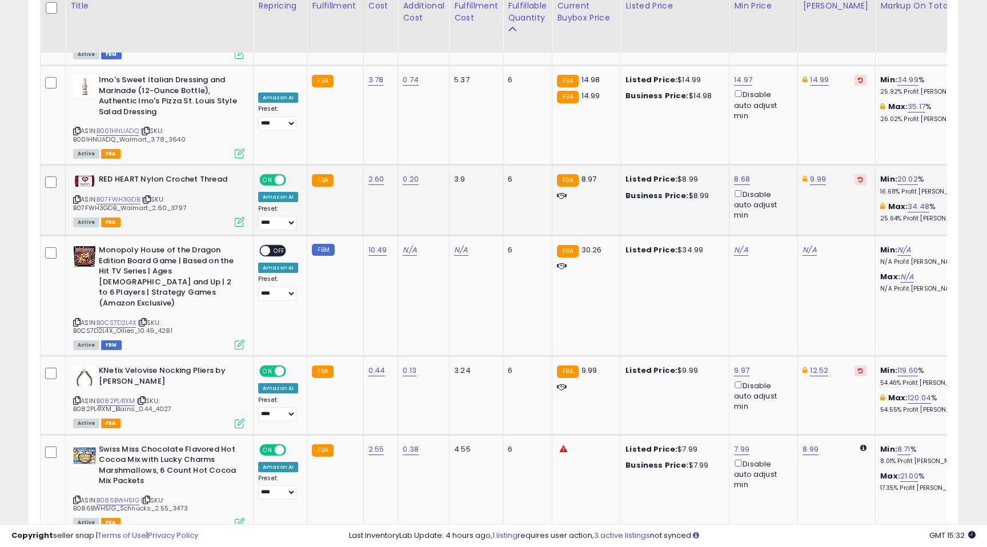
scroll to position [2093, 0]
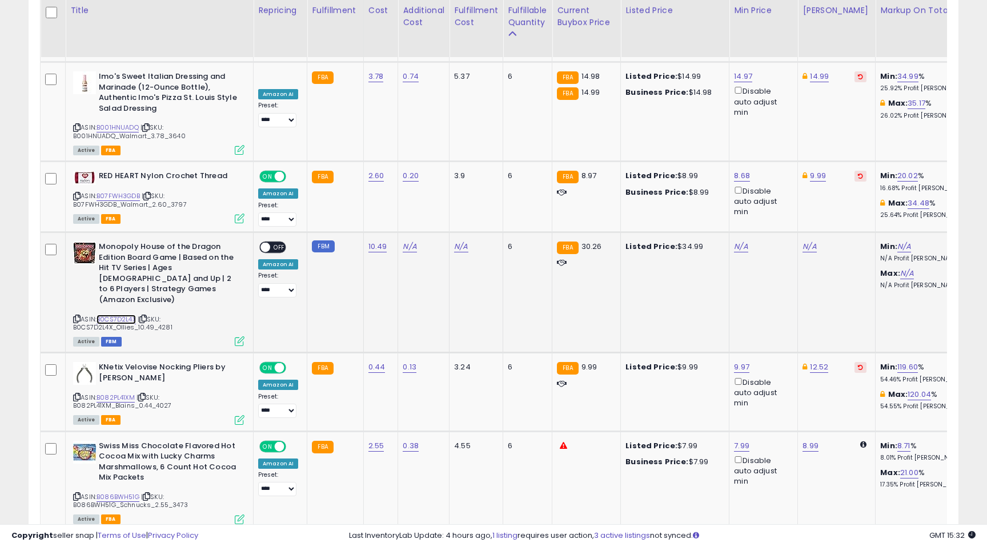
click at [118, 315] on link "B0CS7D2L4X" at bounding box center [115, 320] width 39 height 10
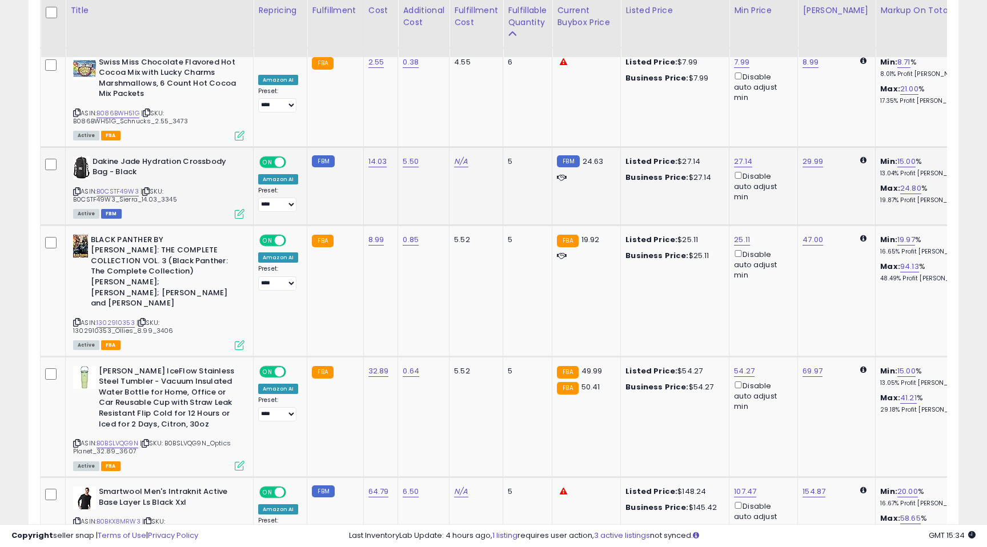
scroll to position [2512, 0]
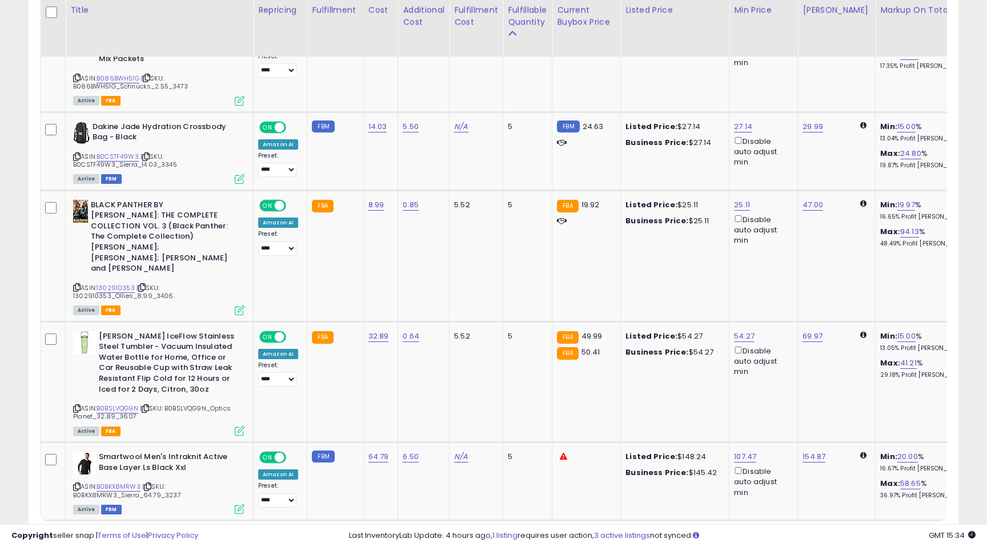
click at [874, 533] on link "5" at bounding box center [877, 542] width 19 height 19
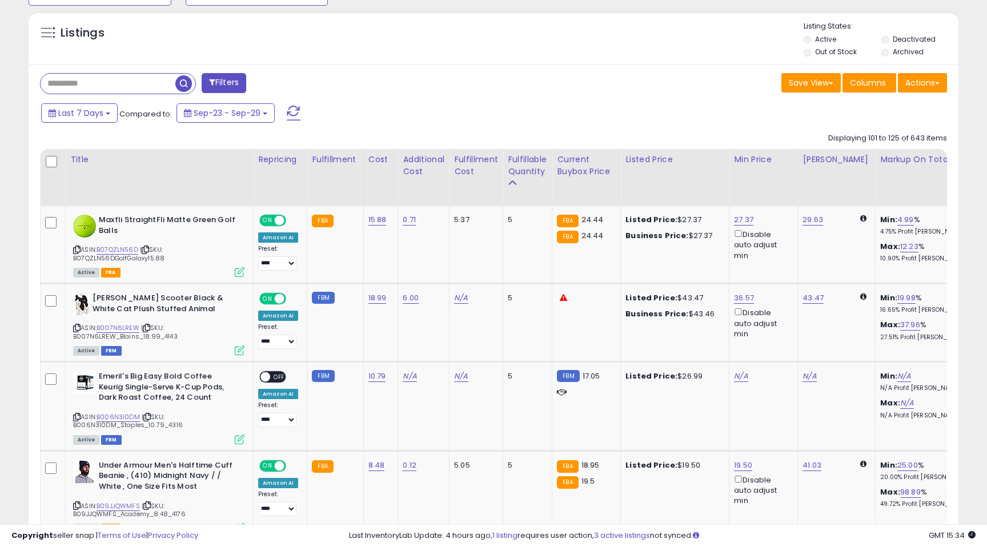
scroll to position [440, 0]
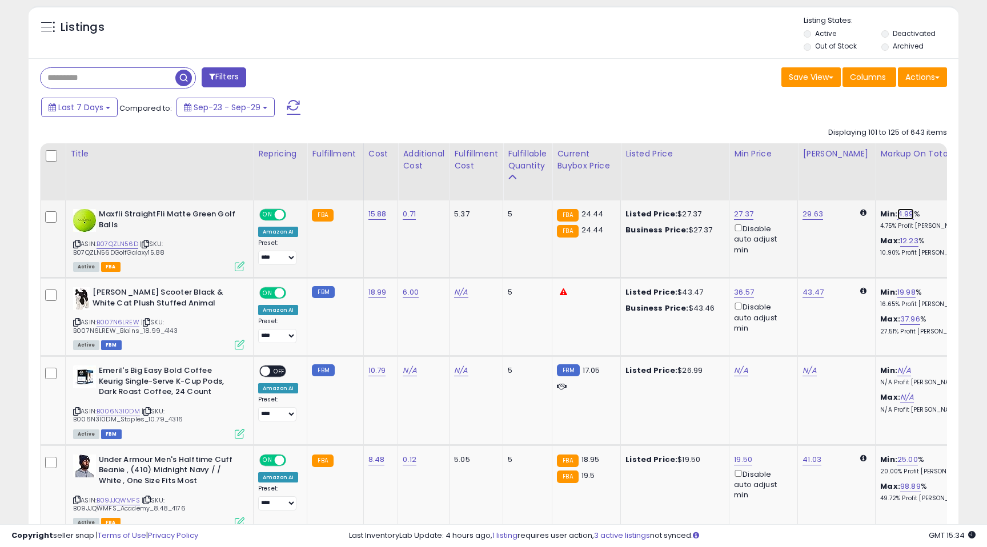
click at [897, 212] on link "4.99" at bounding box center [905, 213] width 17 height 11
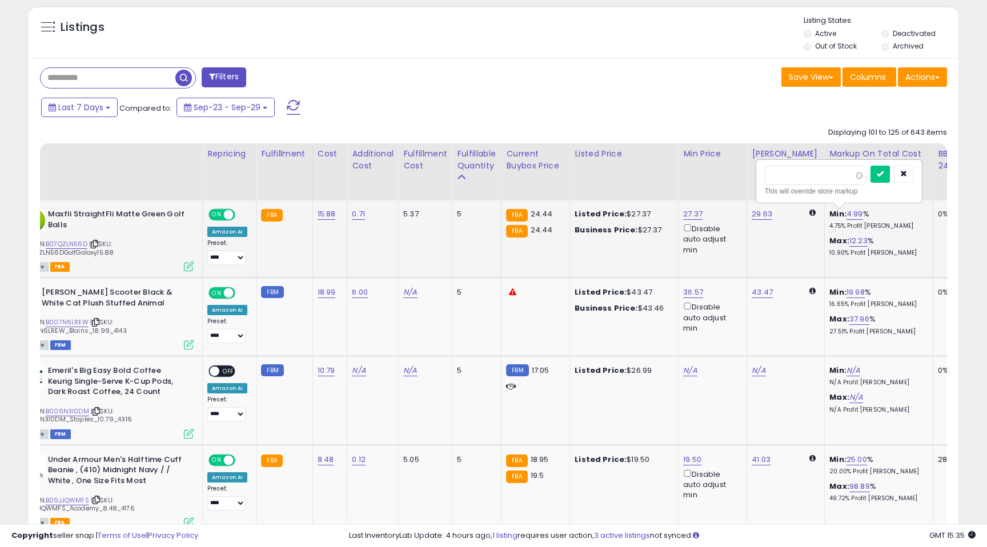
drag, startPoint x: 791, startPoint y: 171, endPoint x: 763, endPoint y: 168, distance: 28.1
click at [763, 169] on div "**** This will override store markup" at bounding box center [838, 181] width 164 height 42
type input "*"
click at [883, 174] on icon "submit" at bounding box center [879, 173] width 7 height 7
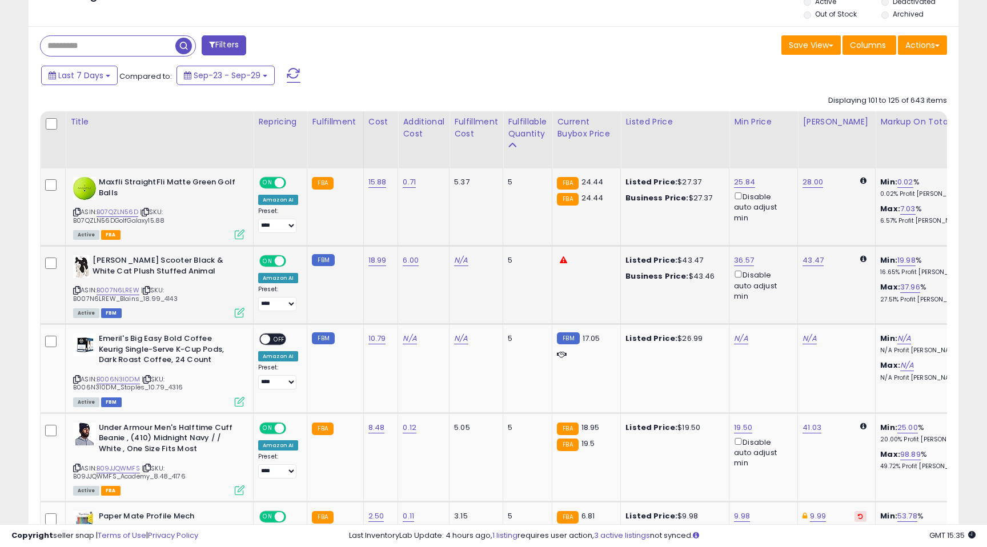
scroll to position [472, 0]
click at [812, 260] on link "43.47" at bounding box center [812, 259] width 21 height 11
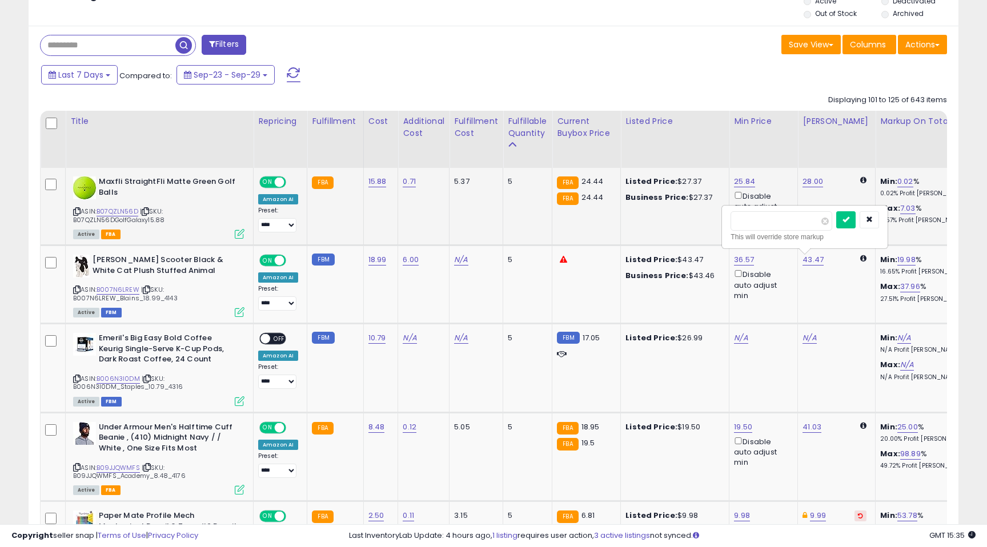
drag, startPoint x: 766, startPoint y: 222, endPoint x: 716, endPoint y: 211, distance: 51.3
type input "*****"
click at [849, 219] on icon "submit" at bounding box center [845, 219] width 7 height 7
click at [122, 377] on link "B006N3I0DM" at bounding box center [117, 379] width 43 height 10
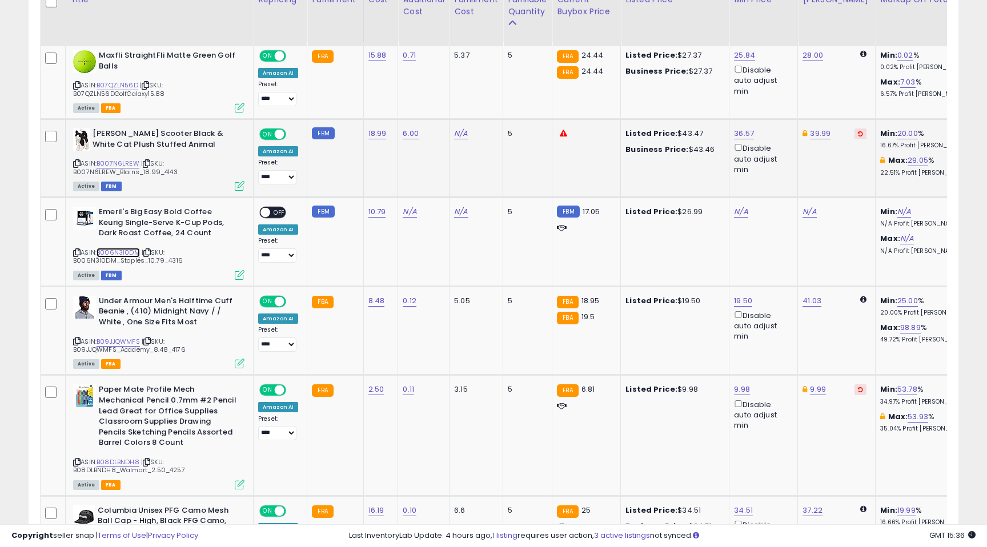
scroll to position [600, 0]
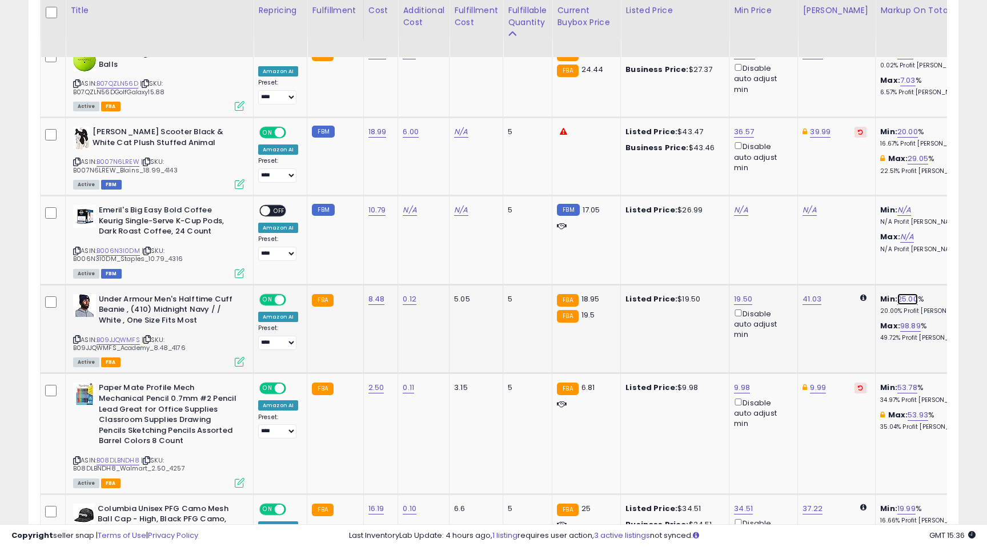
click at [897, 299] on link "25.00" at bounding box center [907, 298] width 21 height 11
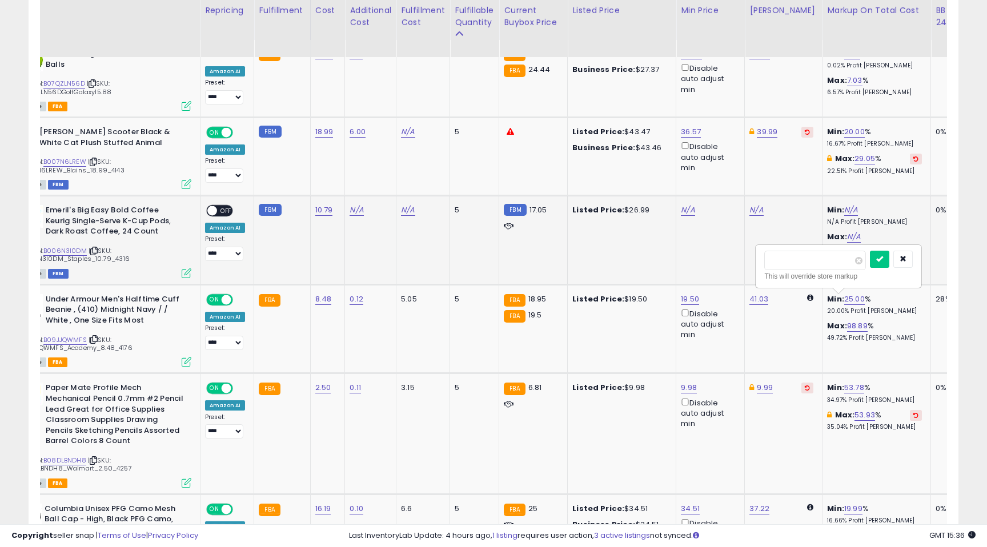
drag, startPoint x: 800, startPoint y: 260, endPoint x: 737, endPoint y: 253, distance: 63.7
type input "**"
click at [883, 256] on icon "submit" at bounding box center [879, 258] width 7 height 7
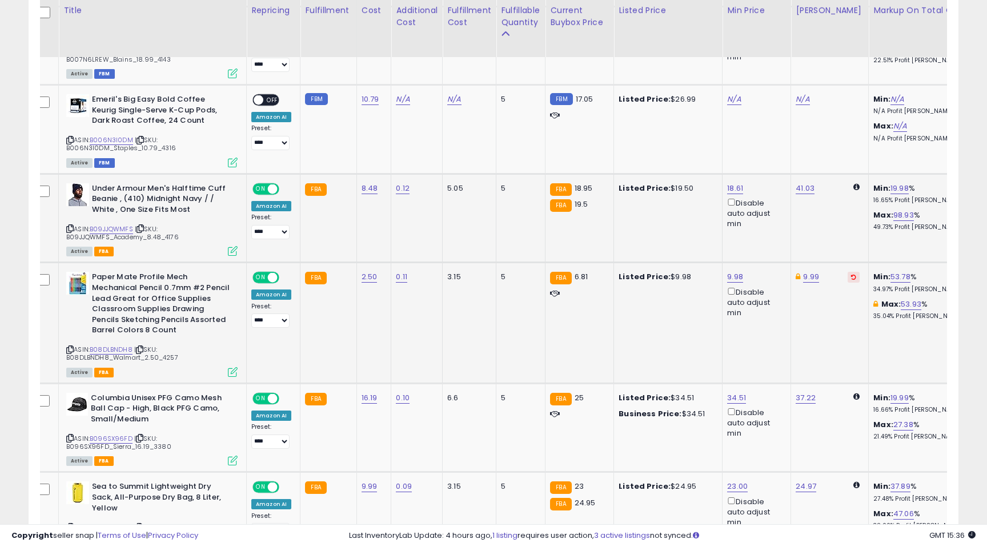
scroll to position [0, 11]
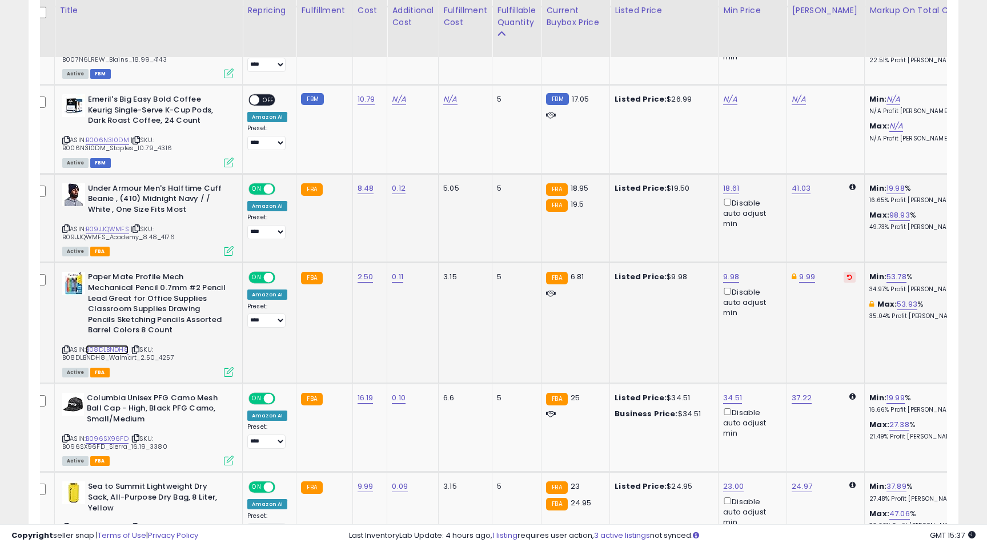
click at [112, 345] on link "B08DLBNDH8" at bounding box center [107, 350] width 43 height 10
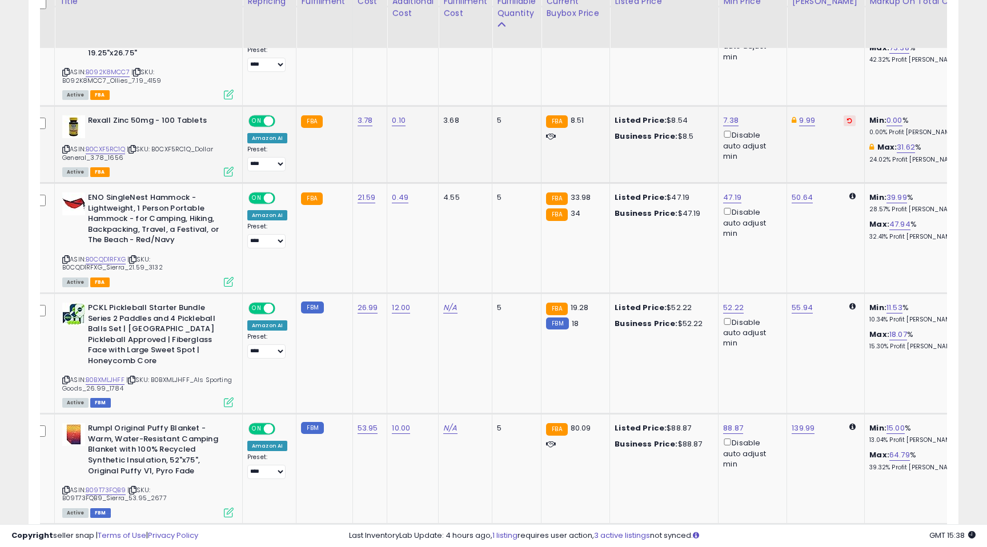
scroll to position [1271, 0]
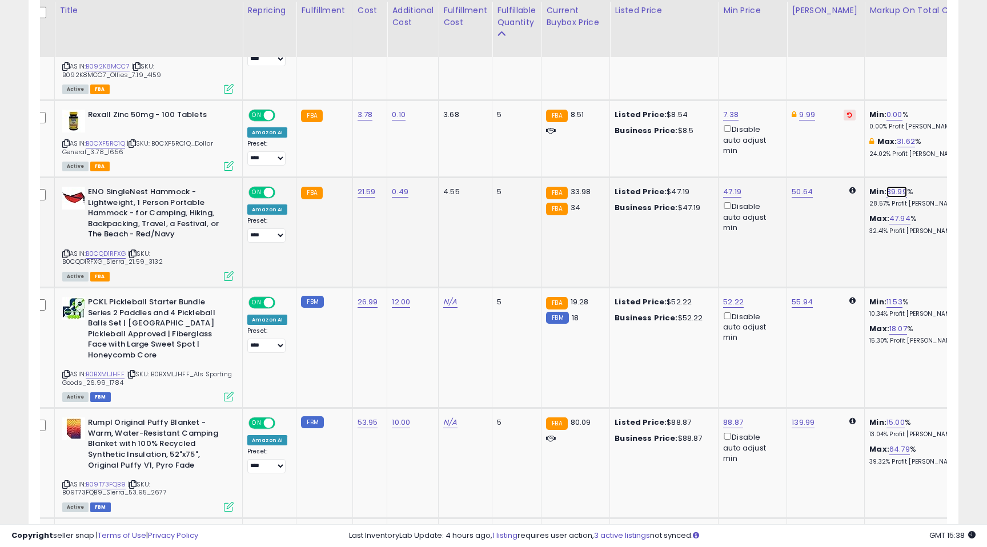
click at [886, 192] on link "39.99" at bounding box center [896, 191] width 21 height 11
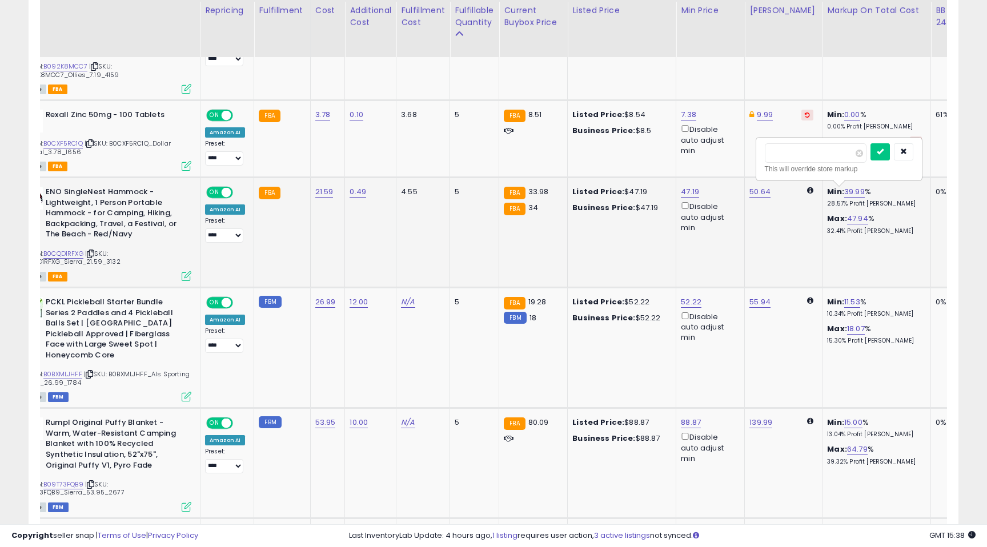
drag, startPoint x: 798, startPoint y: 151, endPoint x: 755, endPoint y: 140, distance: 43.8
click at [755, 143] on div "***** This will override store markup" at bounding box center [838, 159] width 167 height 44
type input "**"
click at [883, 150] on icon "submit" at bounding box center [879, 151] width 7 height 7
click at [844, 192] on link "20.00" at bounding box center [854, 191] width 21 height 11
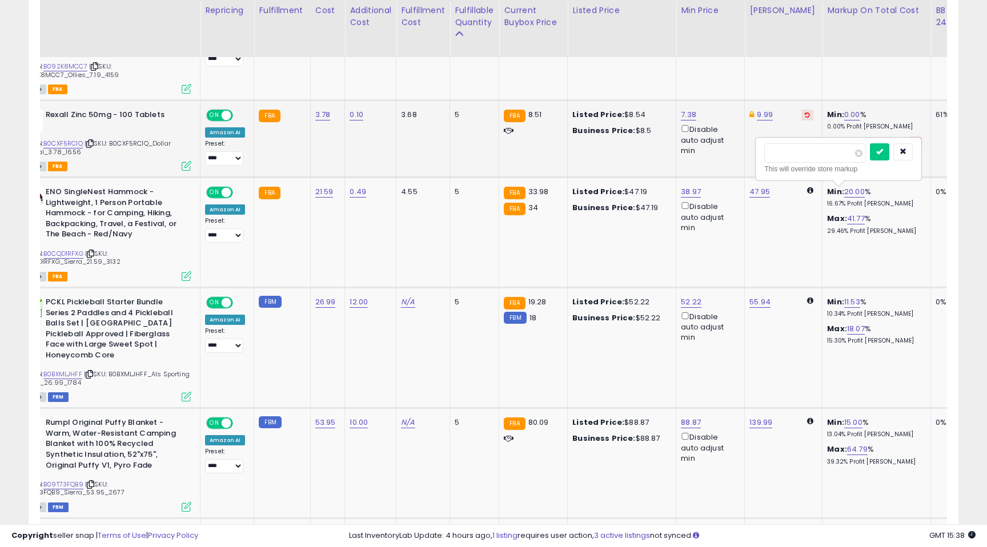
drag, startPoint x: 800, startPoint y: 153, endPoint x: 745, endPoint y: 147, distance: 55.7
type input "**"
click at [884, 148] on button "submit" at bounding box center [879, 151] width 19 height 17
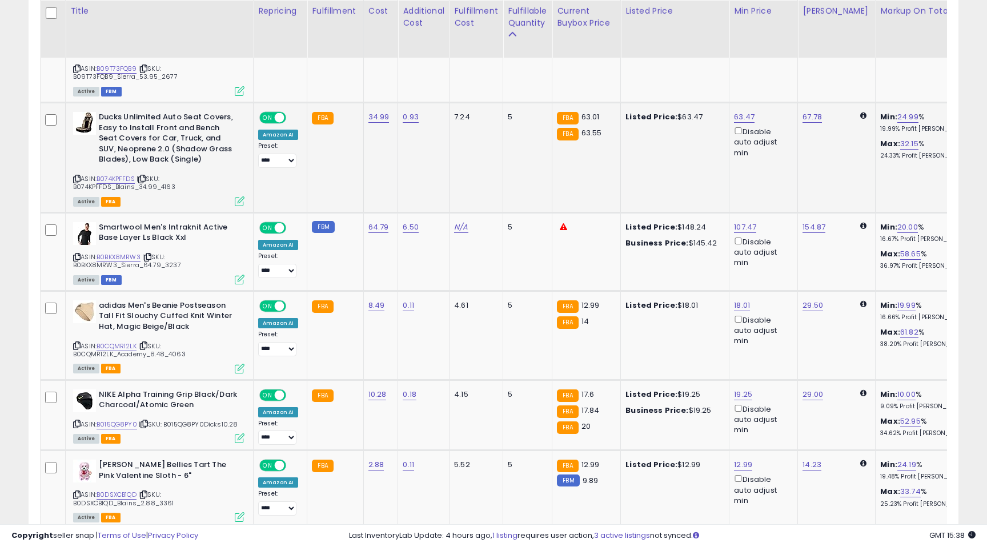
scroll to position [1692, 0]
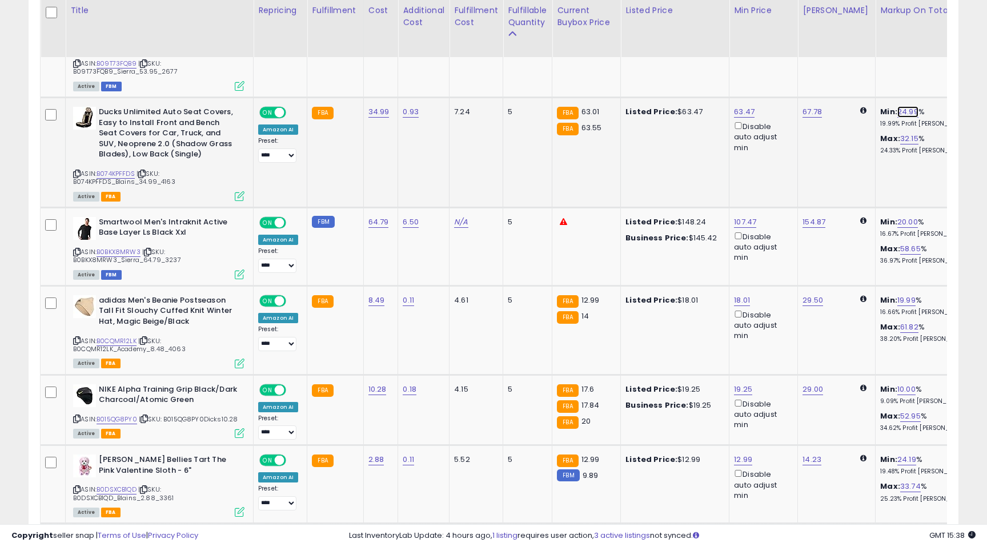
click at [903, 106] on link "24.99" at bounding box center [907, 111] width 21 height 11
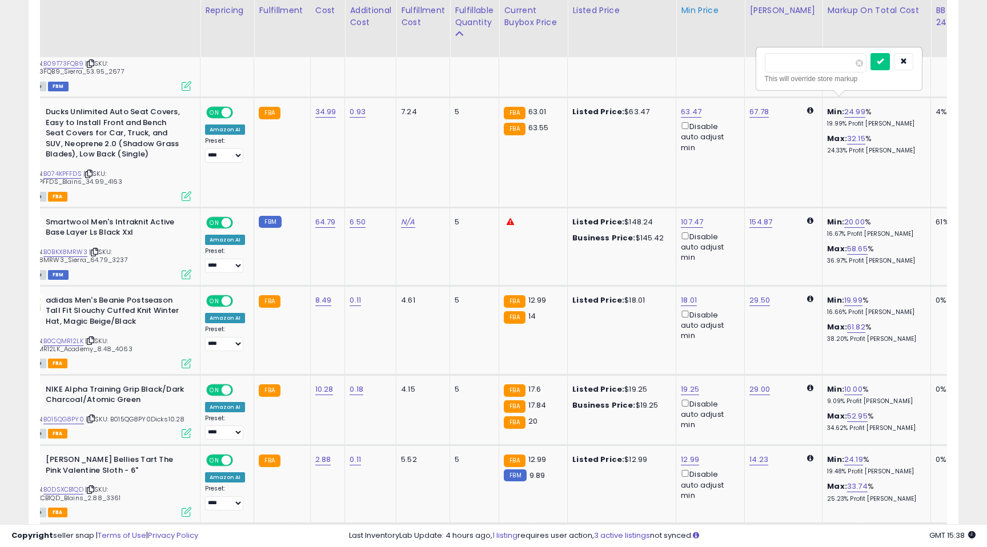
drag, startPoint x: 802, startPoint y: 65, endPoint x: 729, endPoint y: 45, distance: 76.3
type input "**"
click at [883, 65] on icon "submit" at bounding box center [879, 61] width 7 height 7
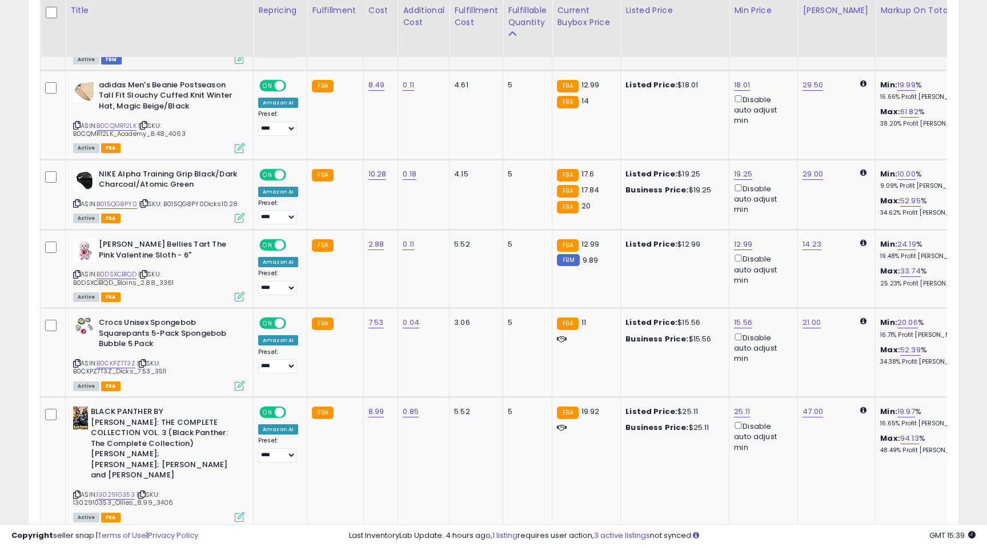
scroll to position [1908, 0]
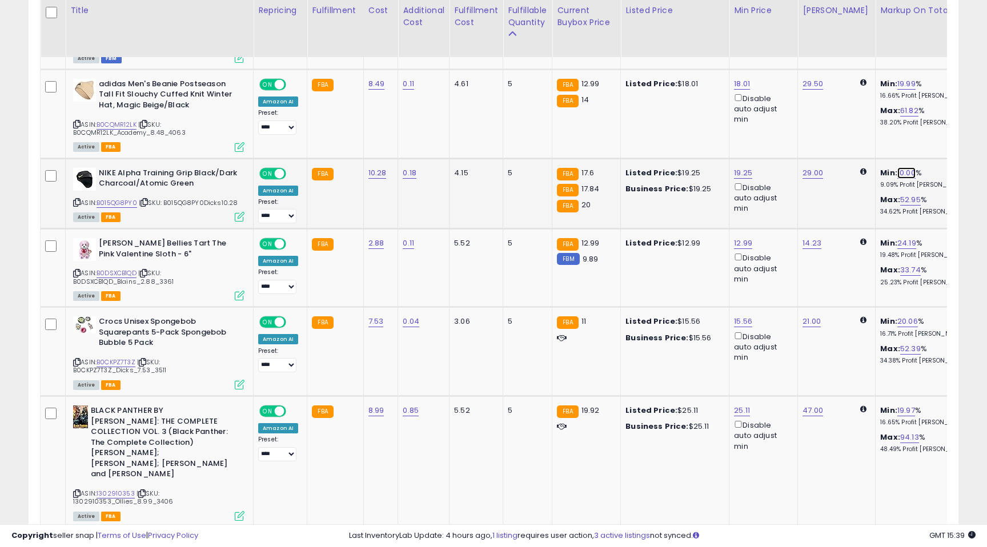
click at [898, 167] on link "10.00" at bounding box center [906, 172] width 18 height 11
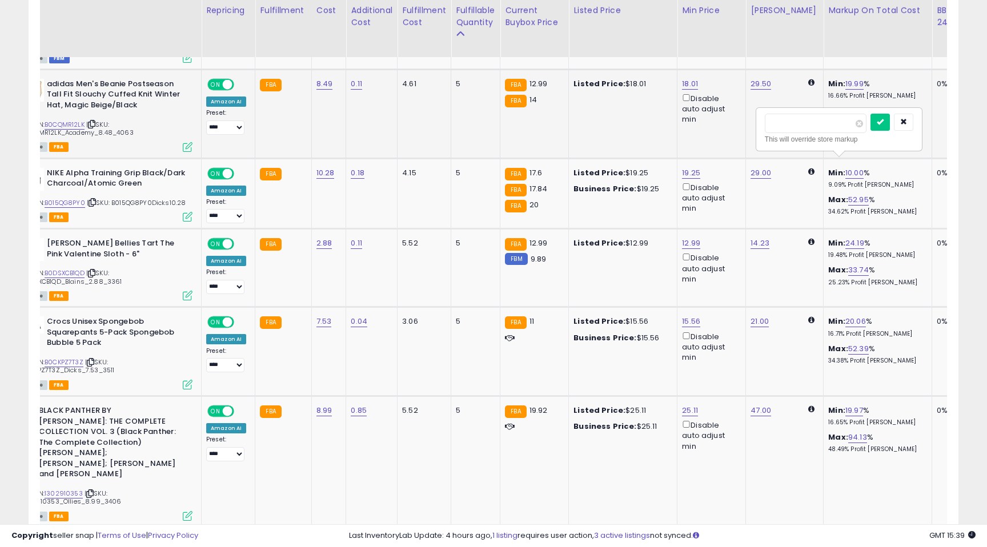
drag, startPoint x: 810, startPoint y: 127, endPoint x: 750, endPoint y: 111, distance: 62.6
type input "*"
click at [883, 119] on icon "submit" at bounding box center [879, 121] width 7 height 7
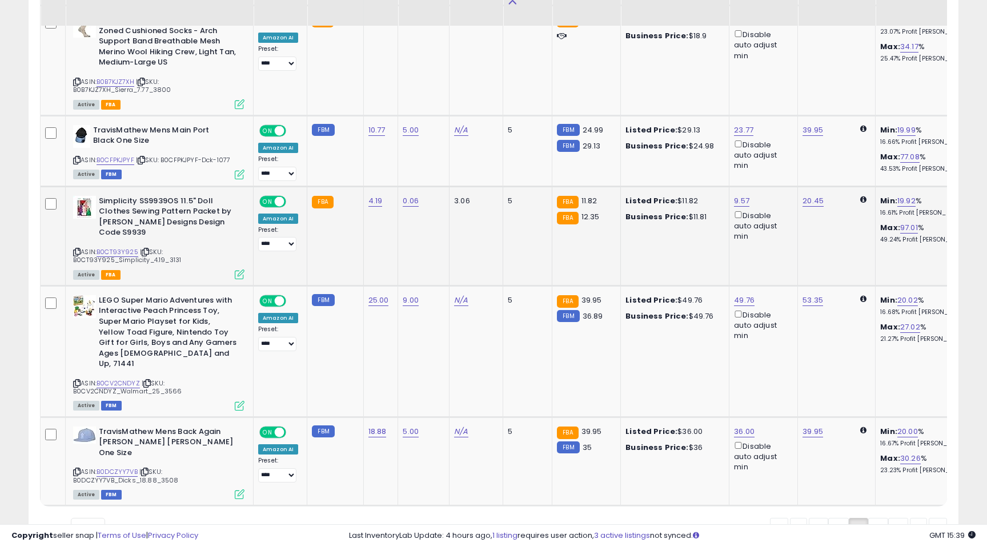
scroll to position [2546, 0]
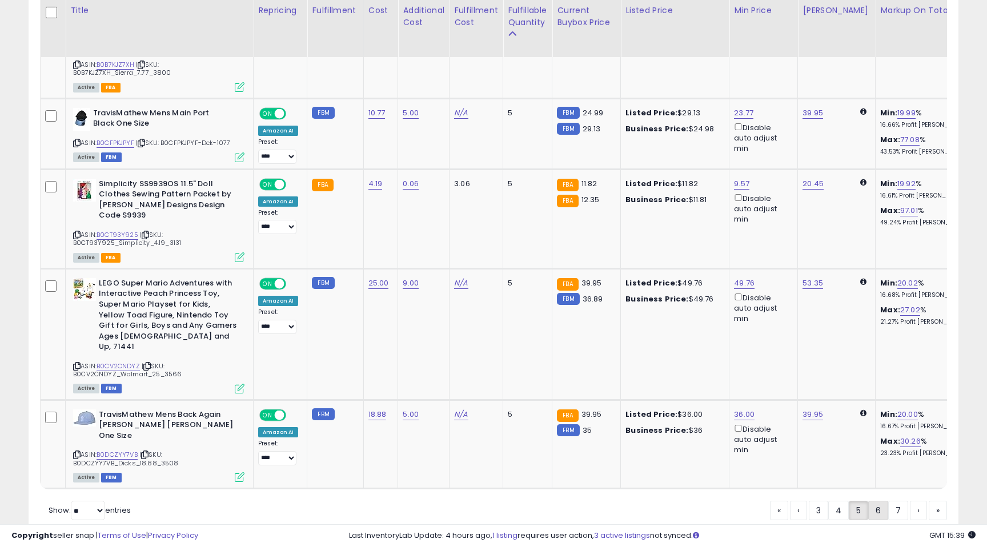
click at [879, 501] on link "6" at bounding box center [878, 510] width 20 height 19
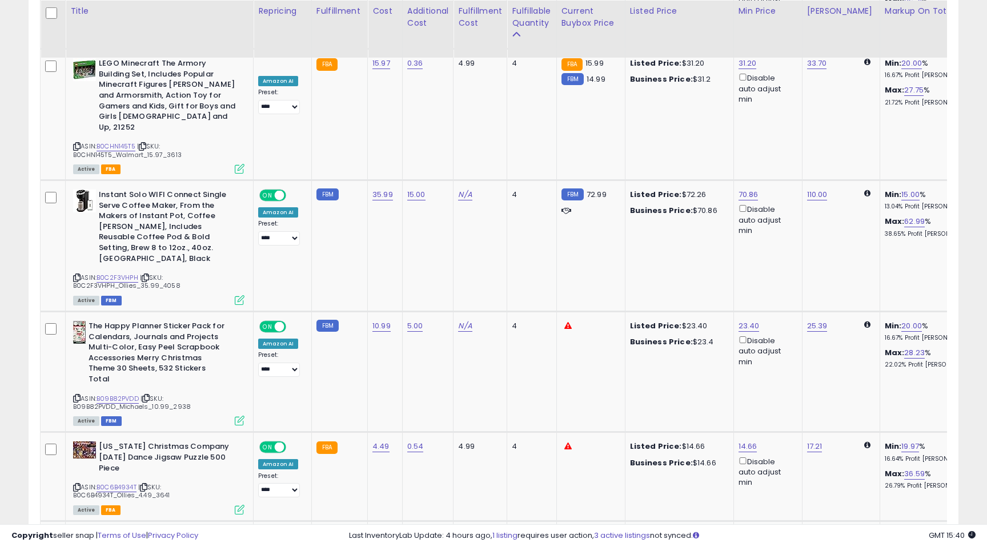
scroll to position [1705, 0]
